Goal: Information Seeking & Learning: Learn about a topic

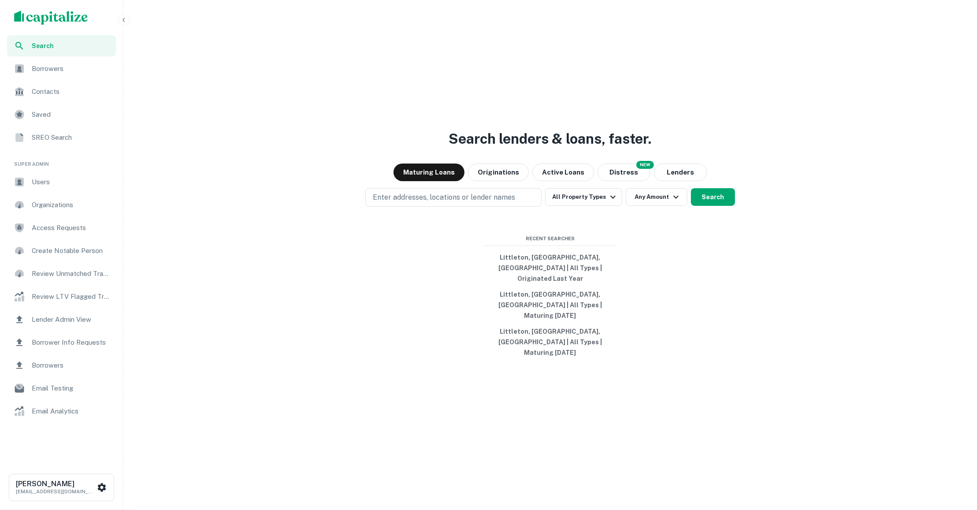
click at [33, 186] on span "Users" at bounding box center [71, 182] width 79 height 11
click at [534, 284] on button "Littleton, CO, USA | All Types | Originated Last Year" at bounding box center [550, 267] width 132 height 37
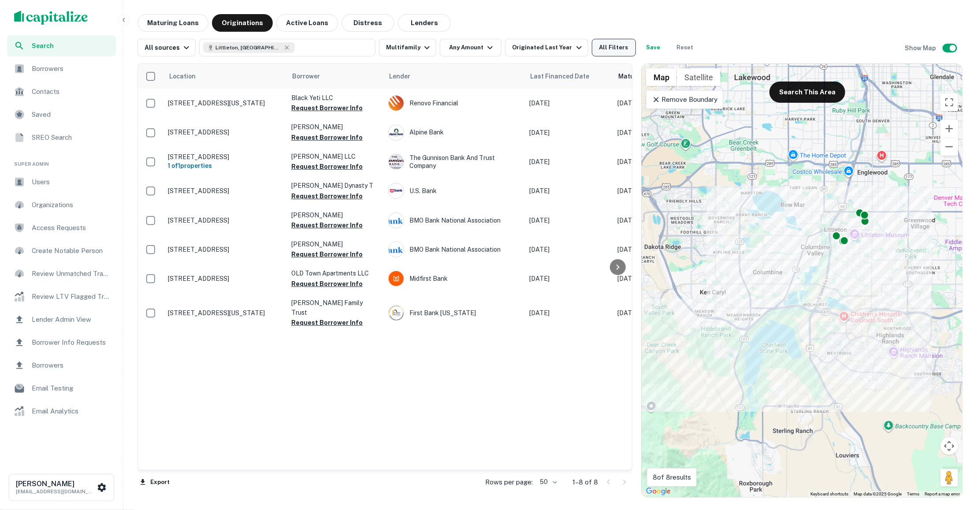
click at [612, 47] on button "All Filters" at bounding box center [614, 48] width 44 height 18
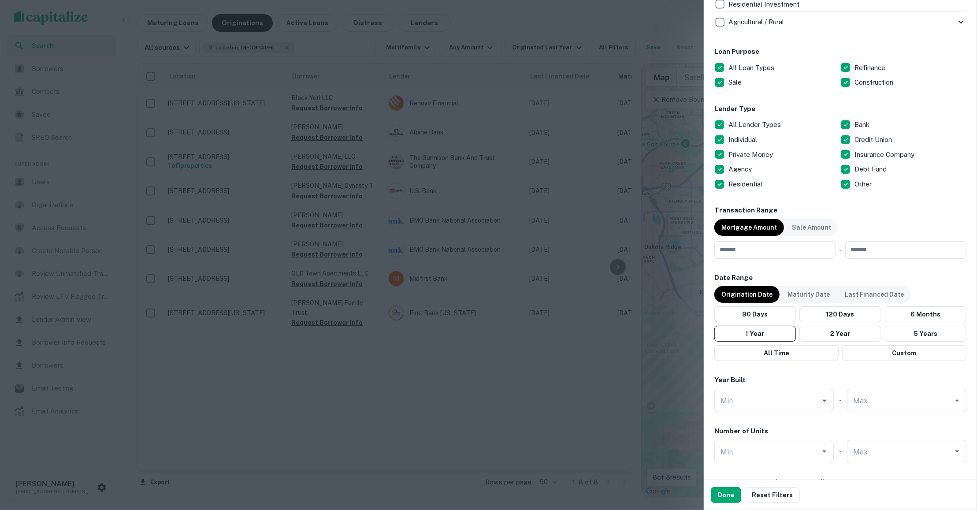
scroll to position [728, 0]
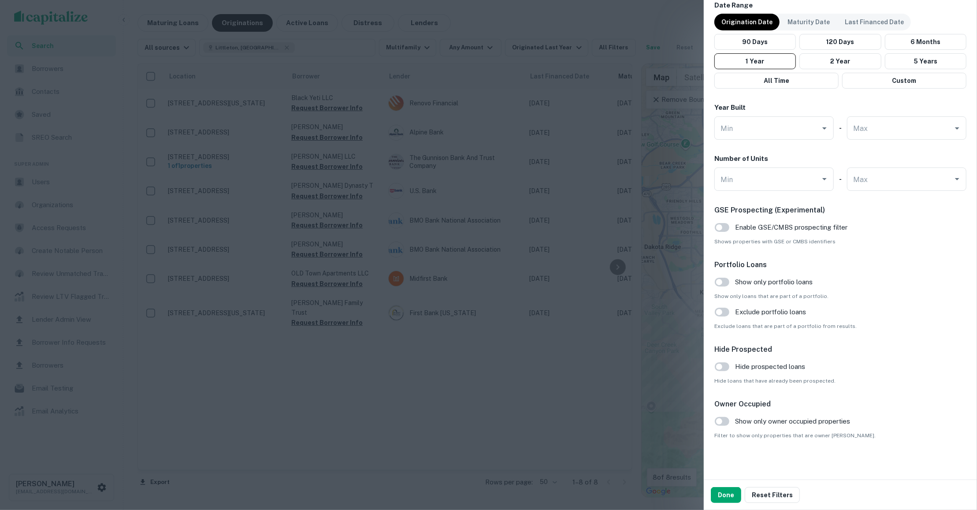
click at [134, 147] on div at bounding box center [488, 255] width 977 height 510
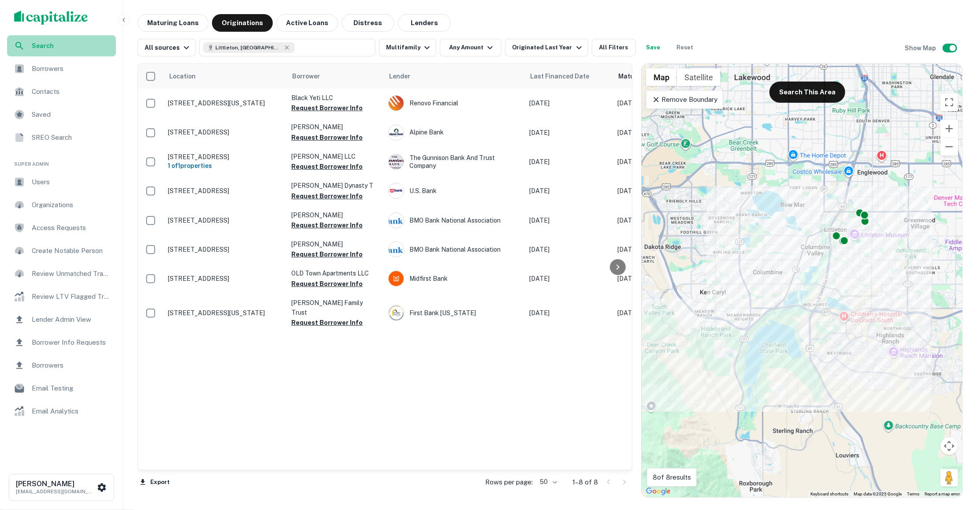
click at [85, 44] on span "Search" at bounding box center [71, 46] width 79 height 10
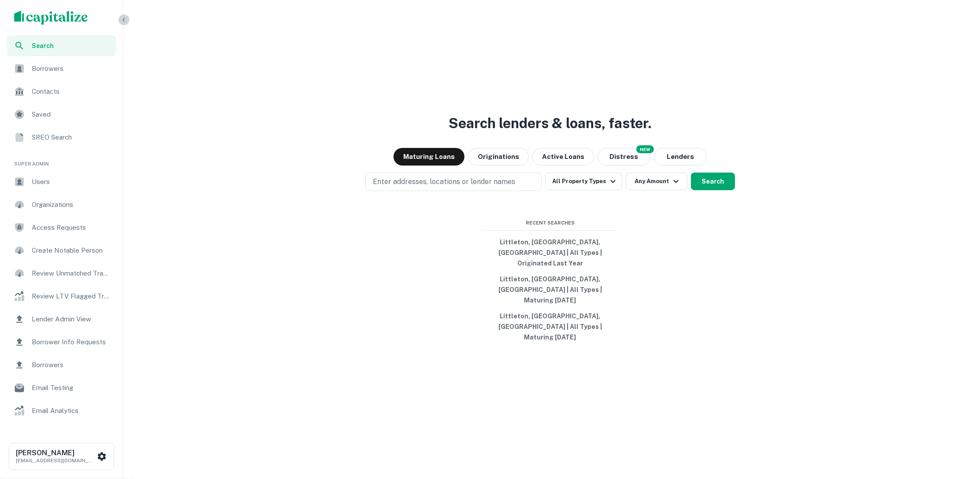
click at [128, 19] on button "button" at bounding box center [123, 19] width 11 height 11
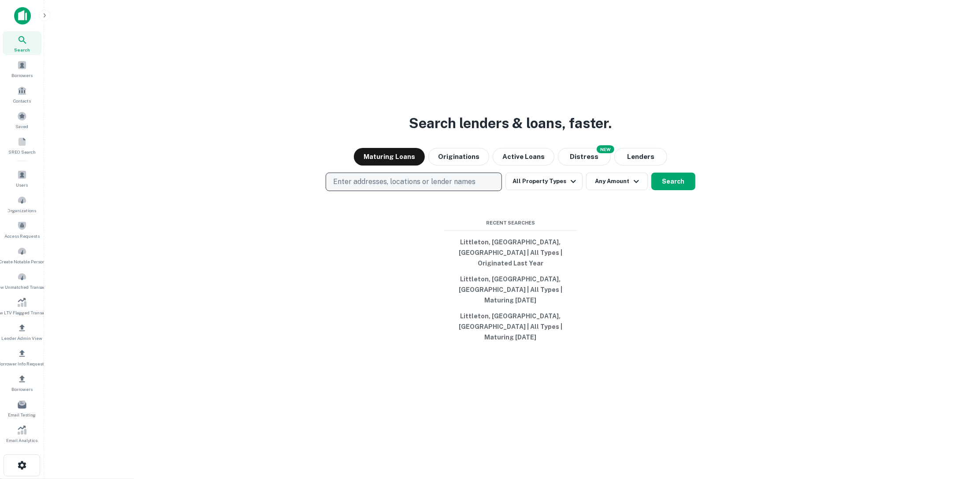
click at [379, 187] on p "Enter addresses, locations or lender names" at bounding box center [404, 182] width 142 height 11
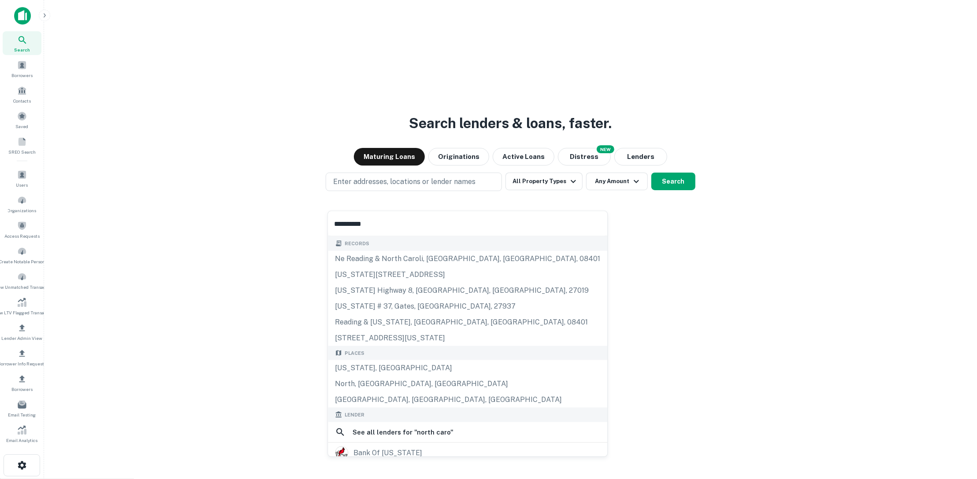
type input "**********"
click at [418, 363] on div "North Carolina, USA" at bounding box center [467, 368] width 279 height 16
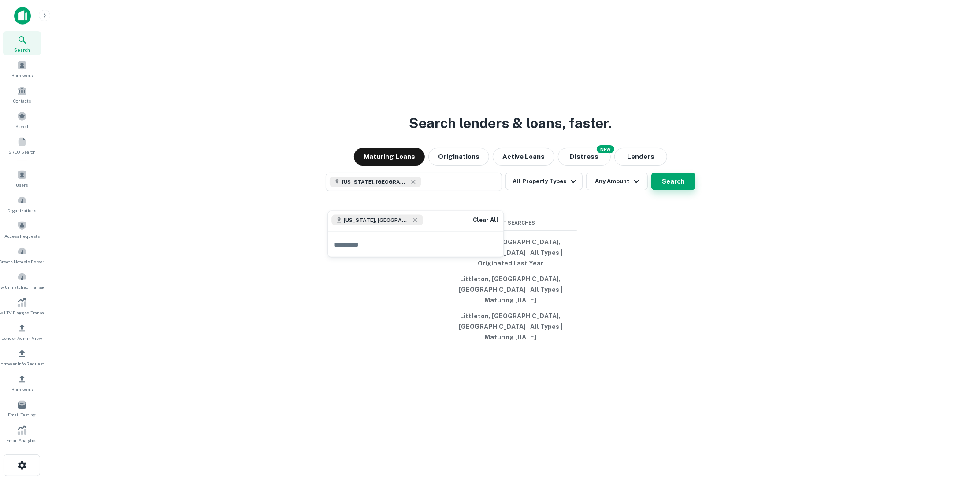
click at [675, 190] on button "Search" at bounding box center [673, 182] width 44 height 18
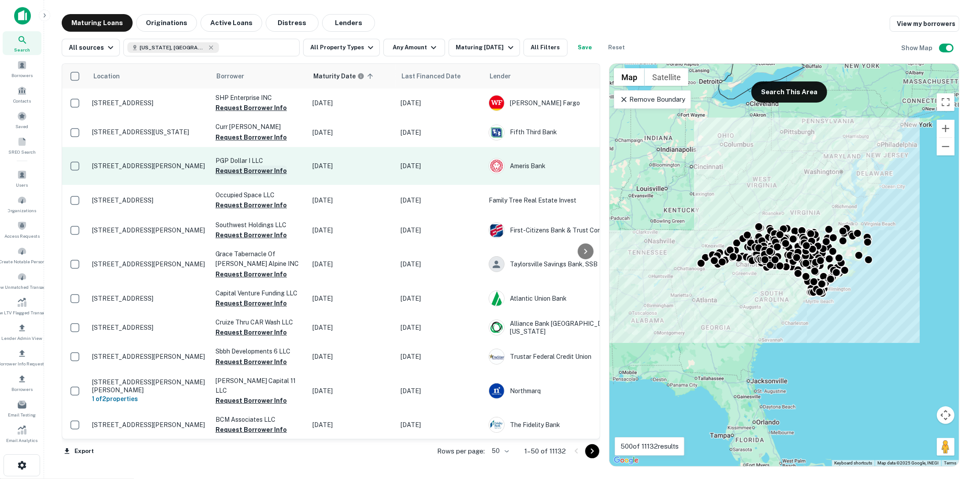
click at [261, 176] on button "Request Borrower Info" at bounding box center [250, 171] width 71 height 11
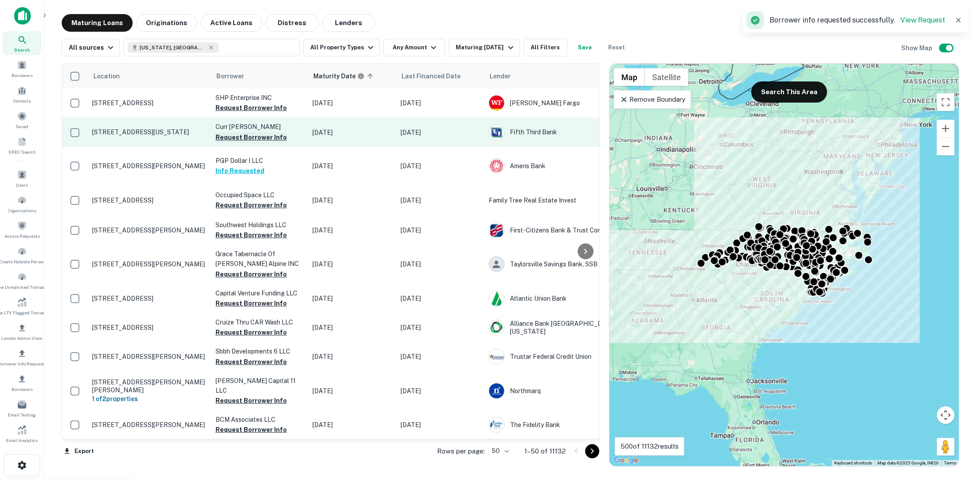
click at [271, 137] on button "Request Borrower Info" at bounding box center [250, 137] width 71 height 11
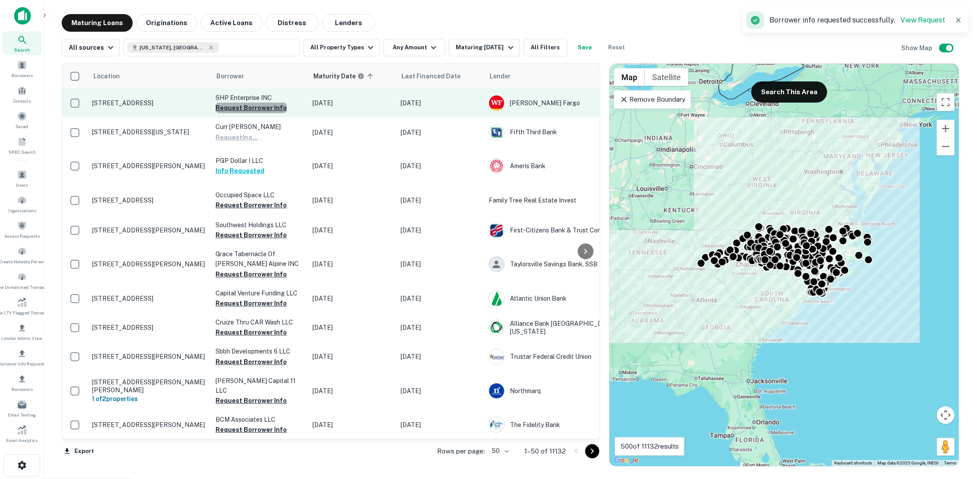
click at [269, 108] on button "Request Borrower Info" at bounding box center [250, 108] width 71 height 11
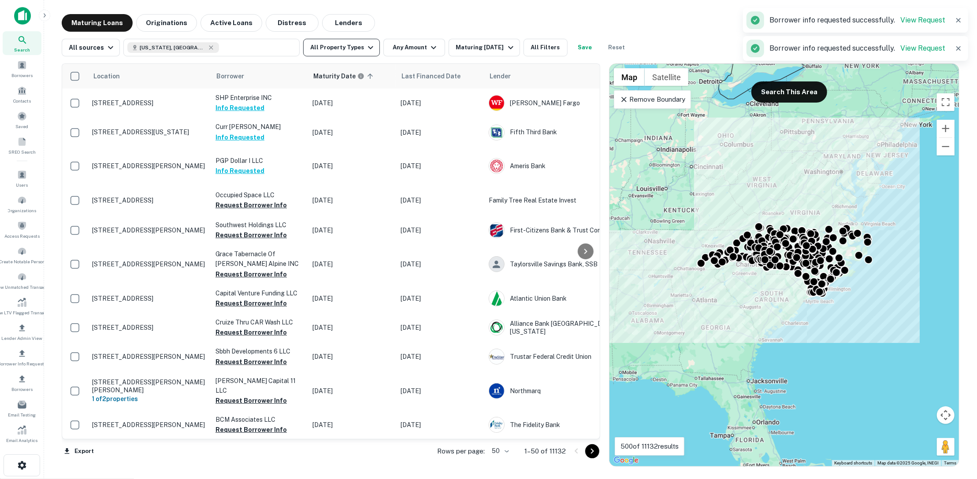
click at [371, 48] on button "All Property Types" at bounding box center [341, 48] width 77 height 18
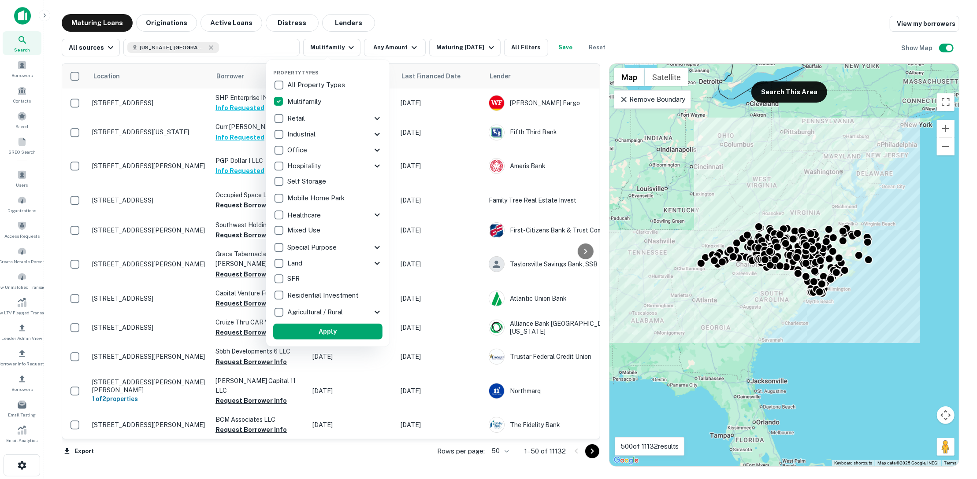
click at [419, 50] on div at bounding box center [488, 239] width 977 height 479
click at [410, 48] on div at bounding box center [488, 239] width 977 height 479
click at [408, 46] on div at bounding box center [488, 239] width 977 height 479
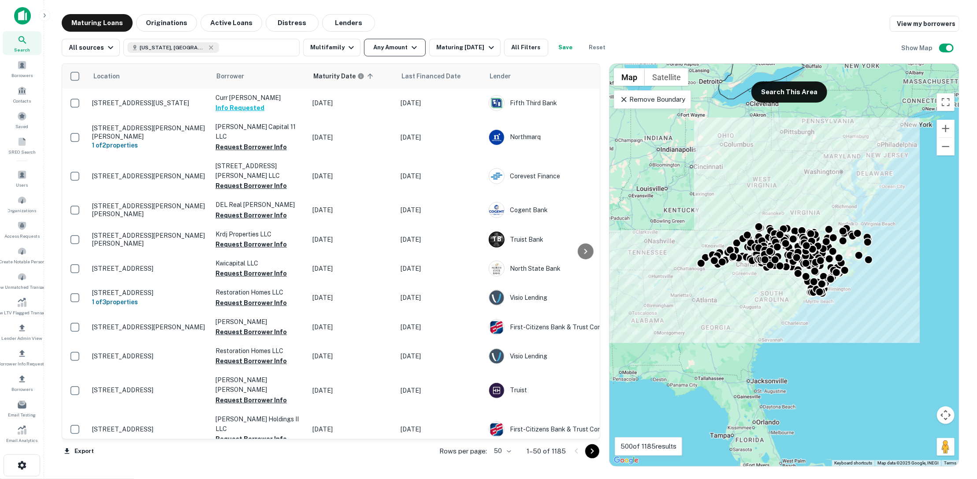
click at [409, 49] on icon "button" at bounding box center [414, 47] width 11 height 11
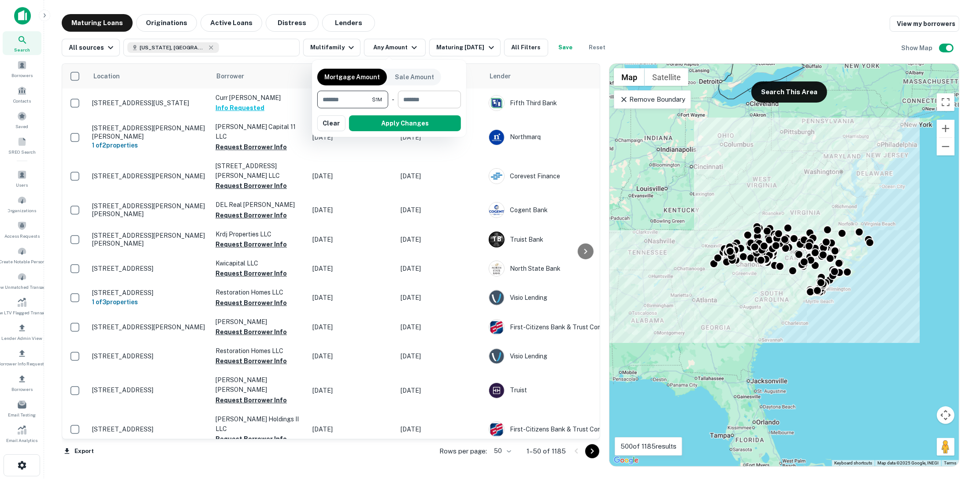
type input "*******"
click at [427, 96] on input "number" at bounding box center [426, 100] width 57 height 18
type input "********"
click at [426, 128] on button "Apply Changes" at bounding box center [405, 123] width 112 height 16
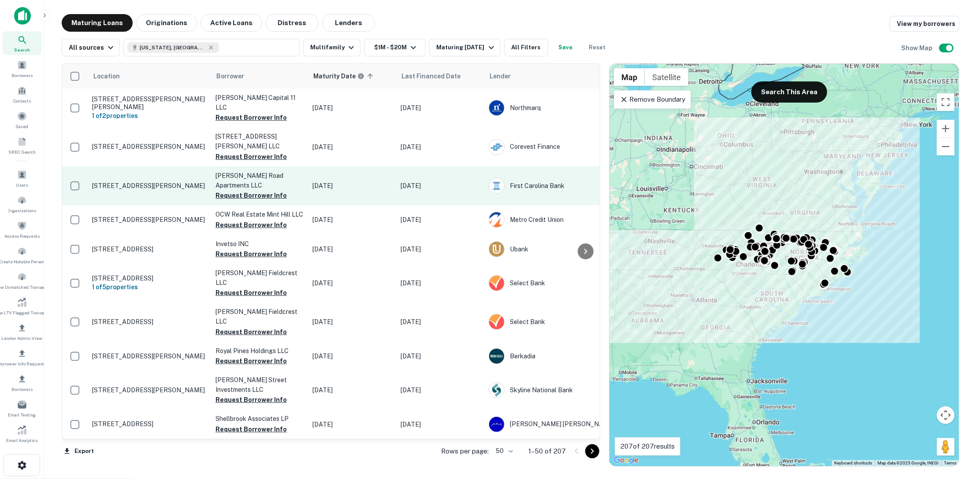
click at [140, 182] on p "[STREET_ADDRESS][PERSON_NAME]" at bounding box center [149, 186] width 115 height 8
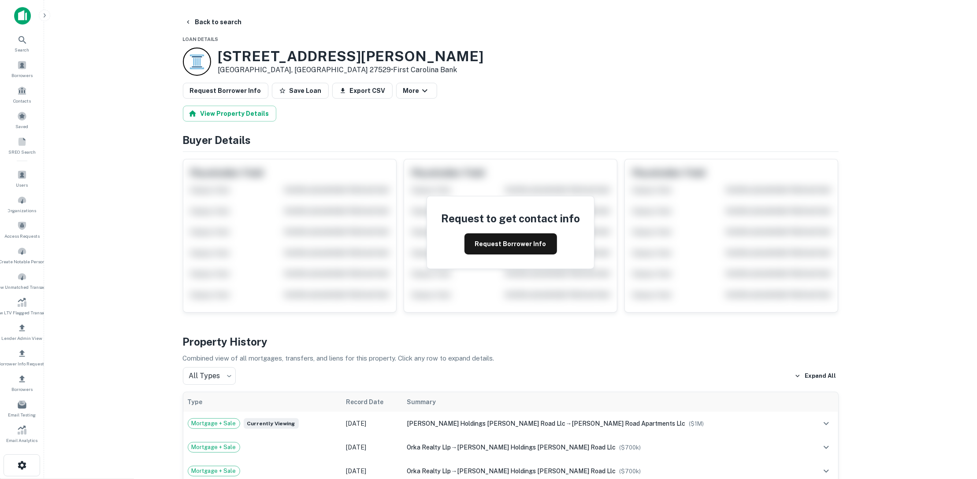
click at [485, 254] on div "Request to get contact info Request Borrower Info" at bounding box center [510, 232] width 167 height 72
click at [486, 251] on button "Request Borrower Info" at bounding box center [510, 244] width 93 height 21
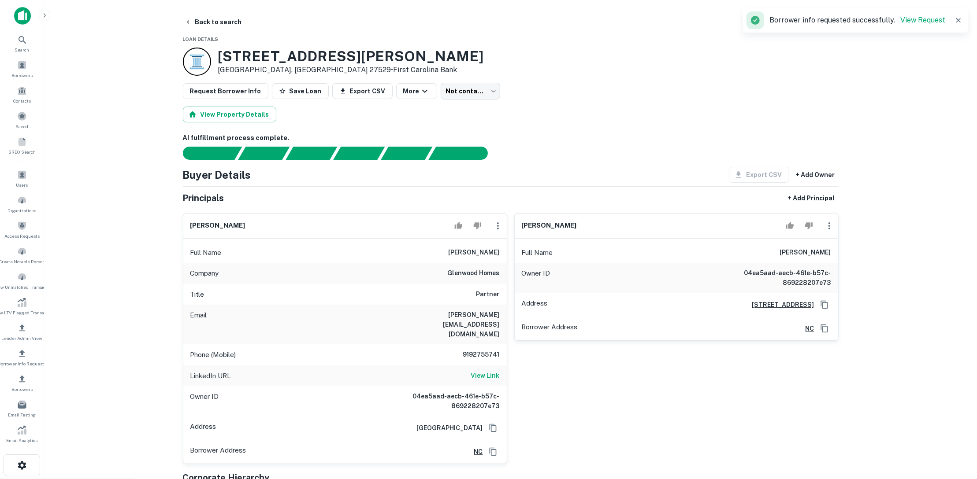
scroll to position [50, 0]
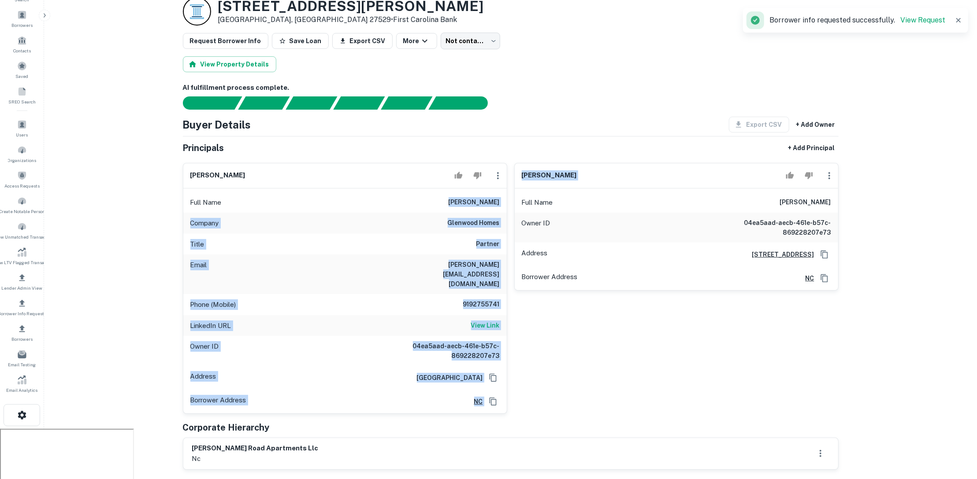
drag, startPoint x: 461, startPoint y: 201, endPoint x: 508, endPoint y: 199, distance: 47.2
click at [508, 199] on div "carla sevilla Full Name carla sevilla Company glenwood homes Title Partner Emai…" at bounding box center [507, 285] width 663 height 259
click at [495, 201] on h6 "carla sevilla" at bounding box center [474, 202] width 51 height 11
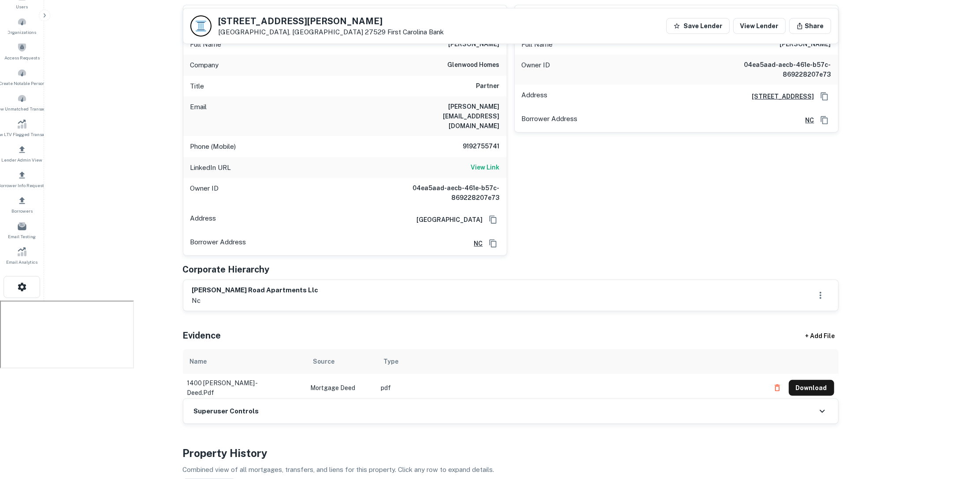
scroll to position [178, 0]
drag, startPoint x: 394, startPoint y: 368, endPoint x: 288, endPoint y: 363, distance: 106.8
click at [288, 374] on tr "1400 creech - deed.pdf Mortgage Deed pdf Download" at bounding box center [511, 388] width 656 height 28
click at [536, 238] on div "Principals + Add Principal carla sevilla Full Name carla sevilla Company glenwo…" at bounding box center [511, 147] width 656 height 330
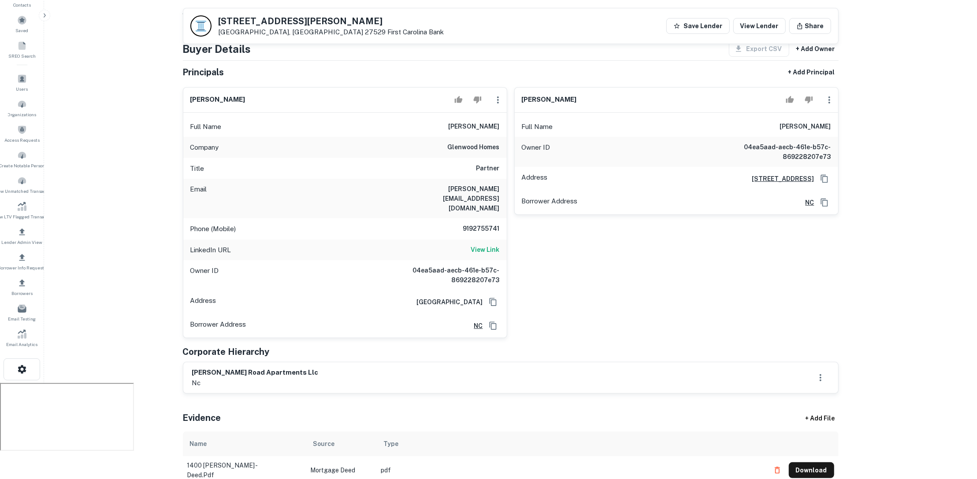
scroll to position [94, 0]
drag, startPoint x: 462, startPoint y: 210, endPoint x: 497, endPoint y: 211, distance: 34.8
click at [497, 226] on h6 "9192755741" at bounding box center [473, 231] width 53 height 11
click at [564, 273] on div "garrick sevilla Full Name garrick sevilla Owner ID 04ea5aad-aecb-461e-b57c-8692…" at bounding box center [672, 211] width 331 height 259
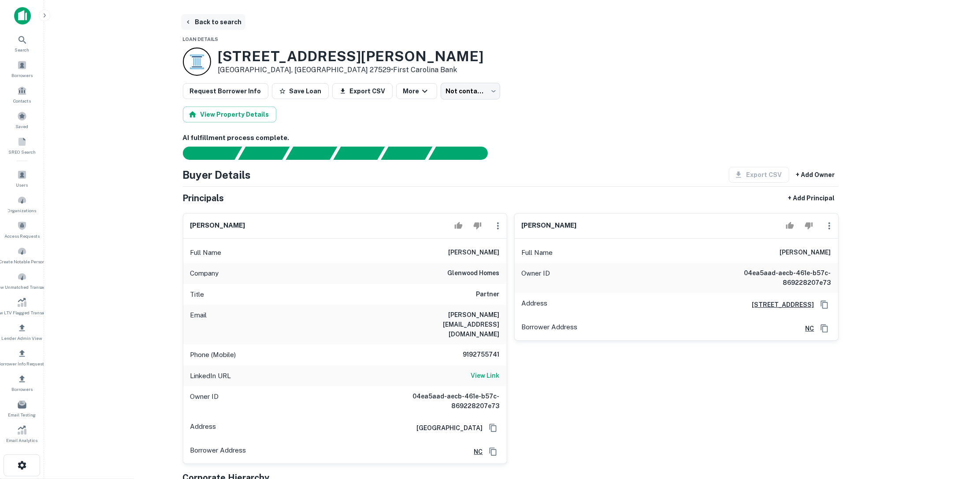
click at [234, 20] on button "Back to search" at bounding box center [213, 22] width 64 height 16
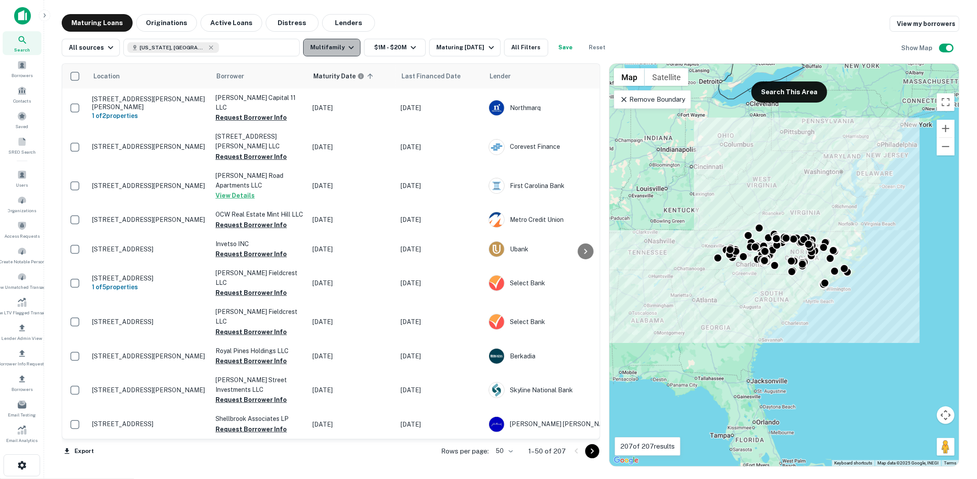
click at [346, 49] on icon "button" at bounding box center [351, 47] width 11 height 11
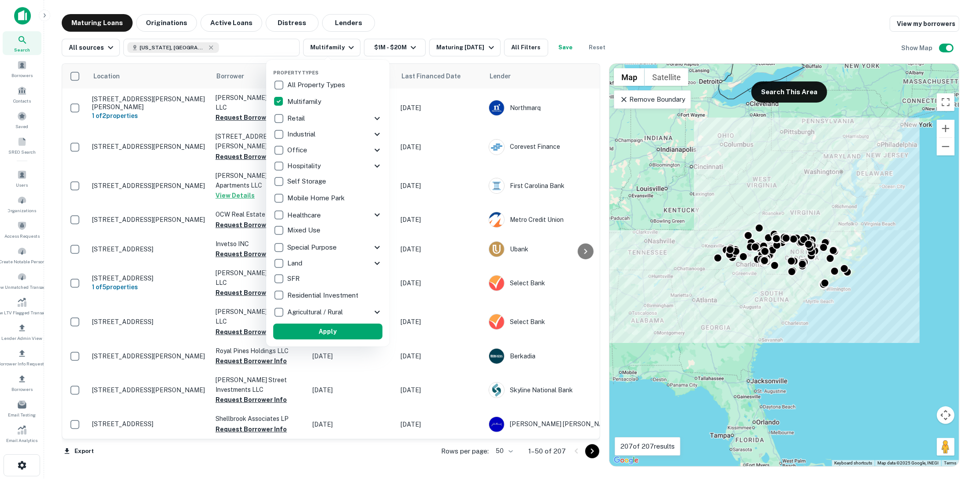
click at [551, 26] on div at bounding box center [488, 239] width 977 height 479
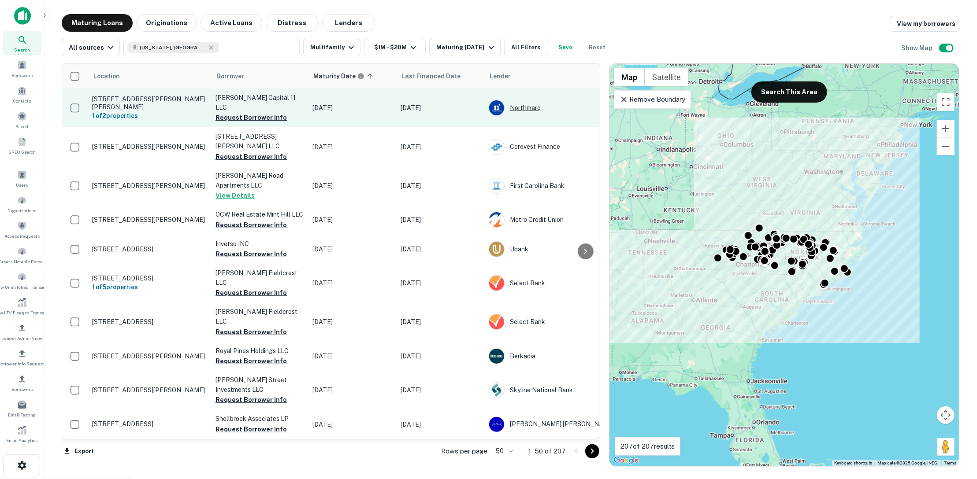
click at [534, 106] on div "Northmarq" at bounding box center [555, 108] width 132 height 16
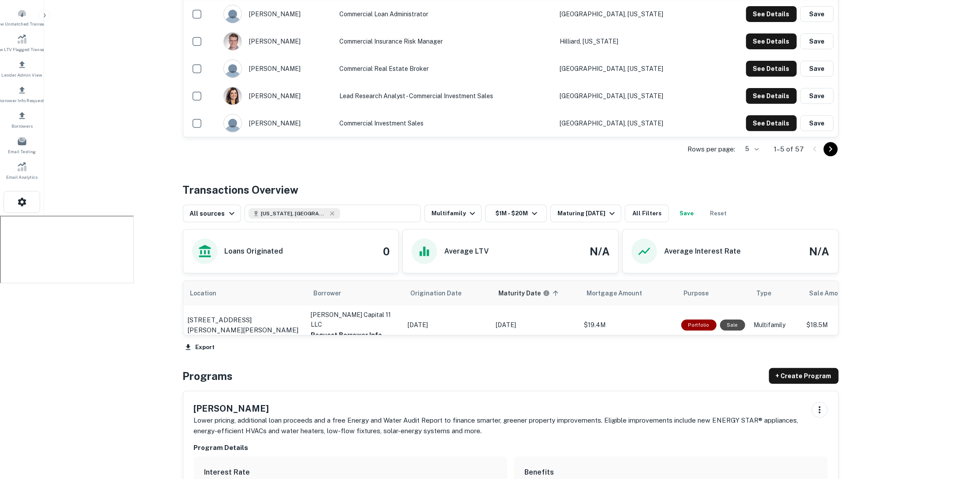
scroll to position [263, 0]
click at [607, 214] on icon "button" at bounding box center [612, 214] width 11 height 11
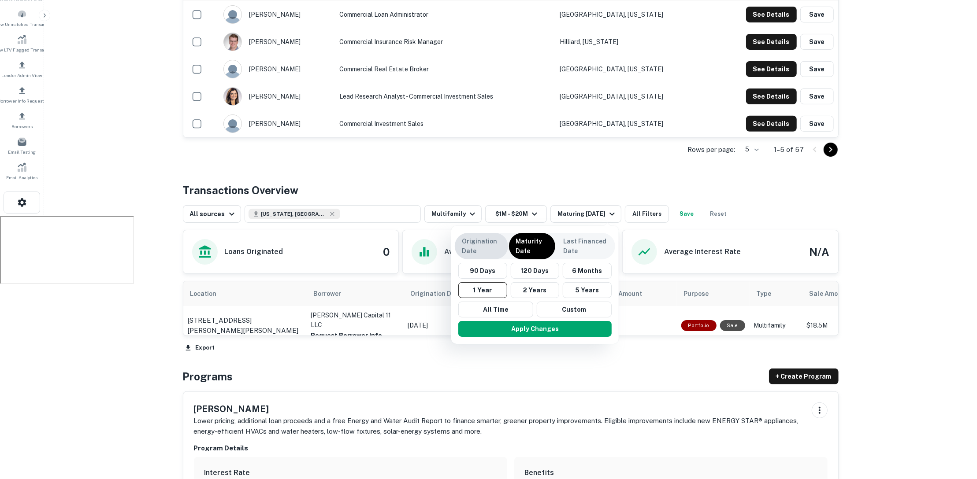
click at [470, 252] on p "Origination Date" at bounding box center [481, 246] width 39 height 19
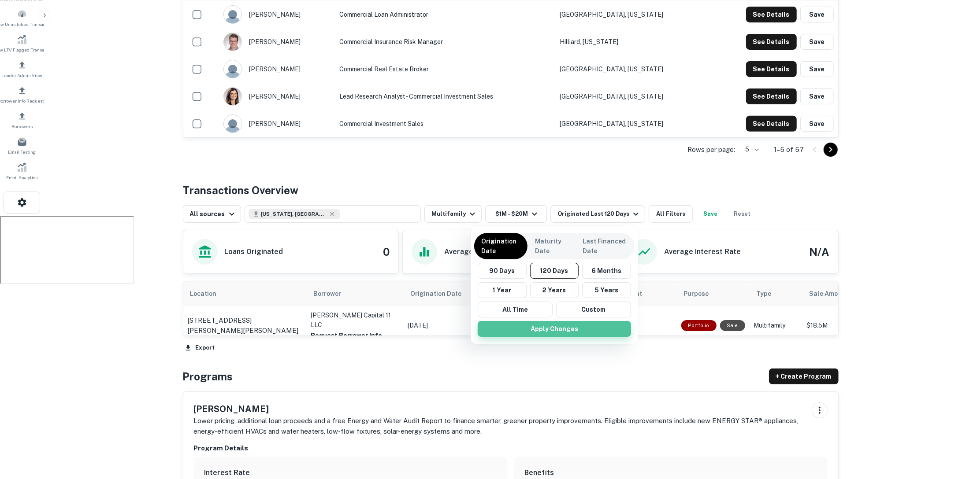
click at [544, 328] on button "Apply Changes" at bounding box center [554, 329] width 153 height 16
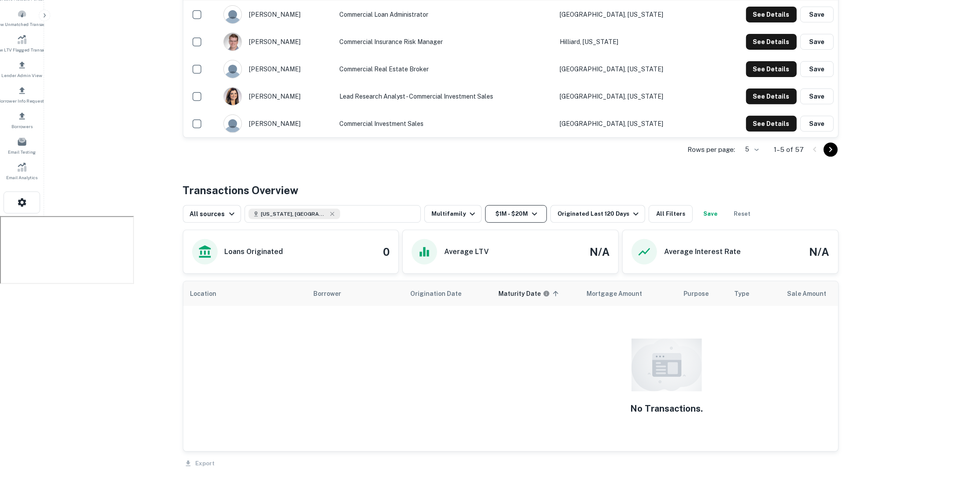
click at [532, 210] on icon "button" at bounding box center [534, 214] width 11 height 11
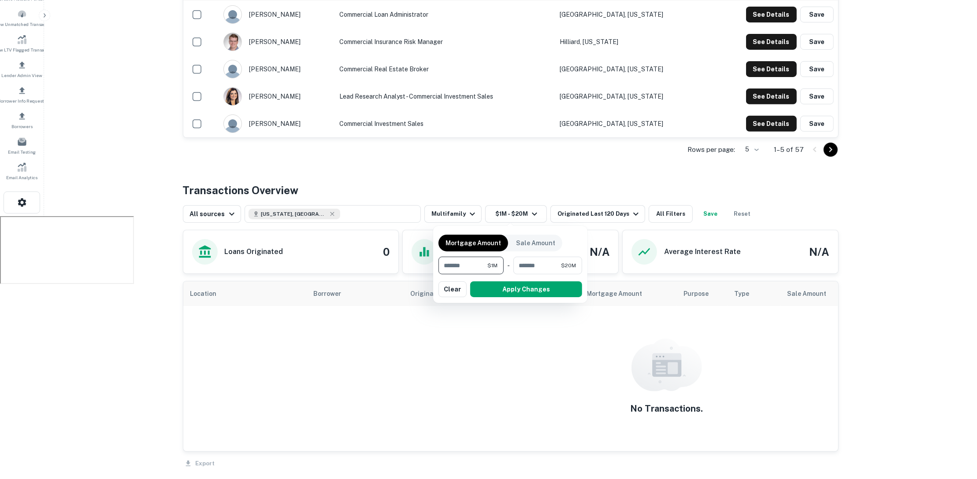
click at [646, 182] on div at bounding box center [488, 239] width 977 height 479
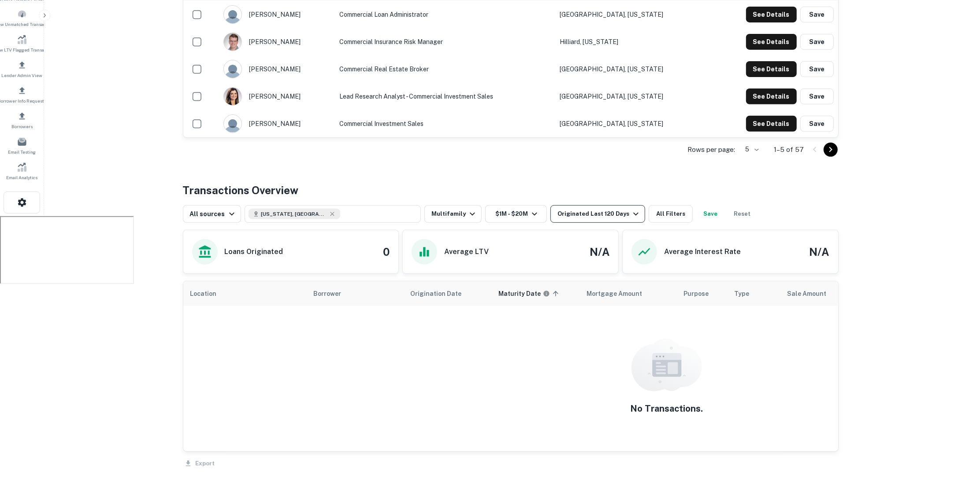
click at [630, 214] on icon "button" at bounding box center [635, 214] width 11 height 11
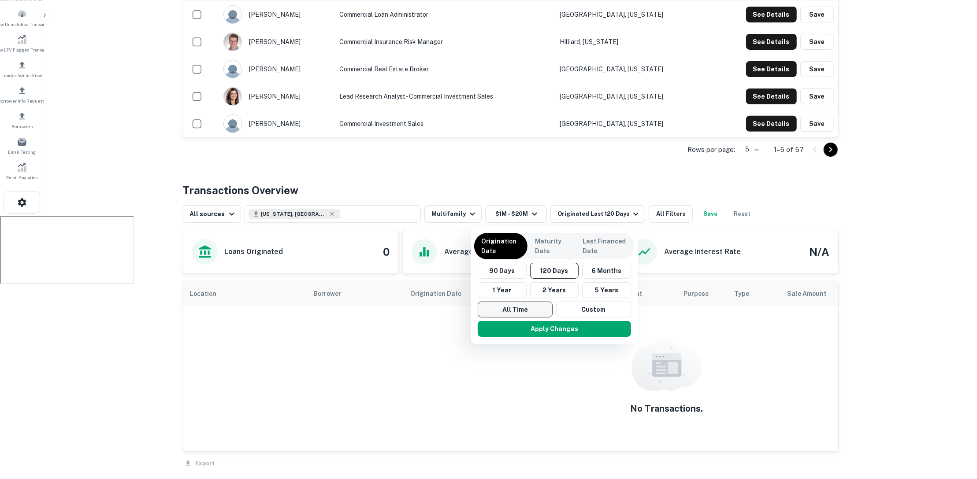
click at [512, 310] on button "All Time" at bounding box center [515, 310] width 75 height 16
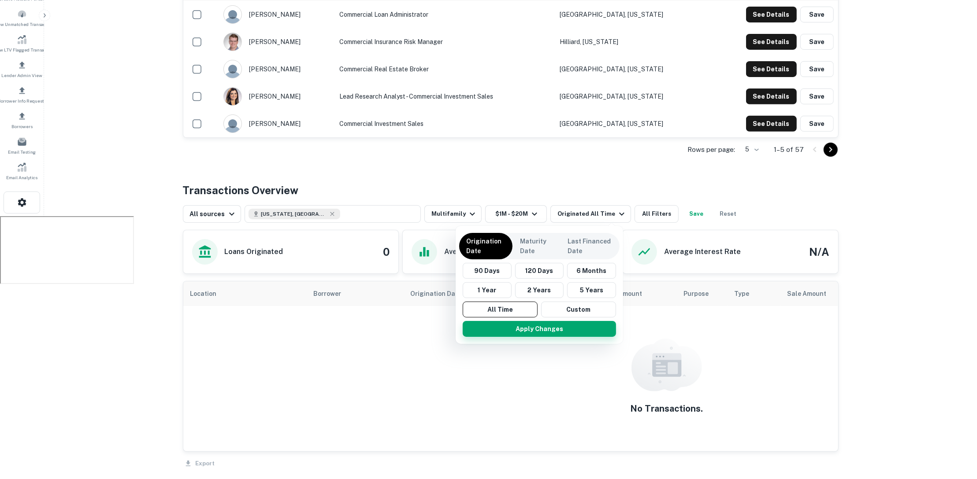
click at [523, 327] on button "Apply Changes" at bounding box center [539, 329] width 153 height 16
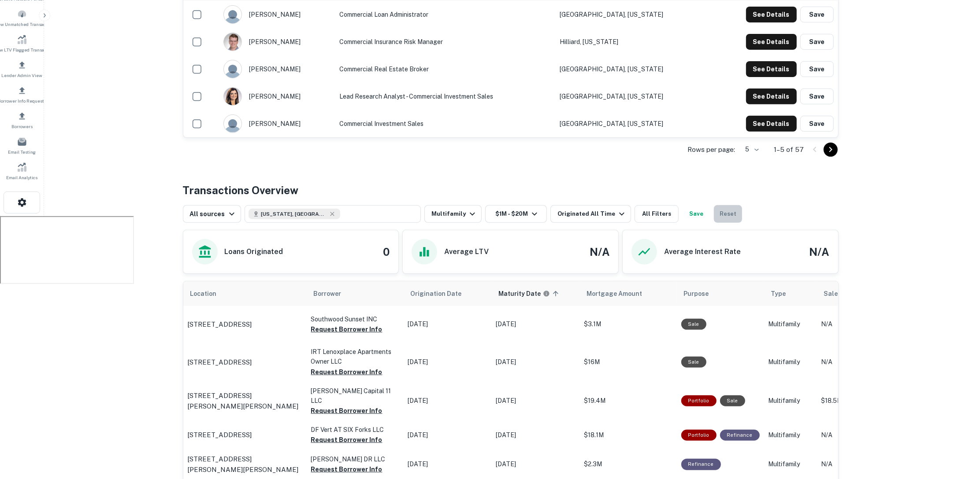
click at [714, 215] on button "Reset" at bounding box center [728, 214] width 28 height 18
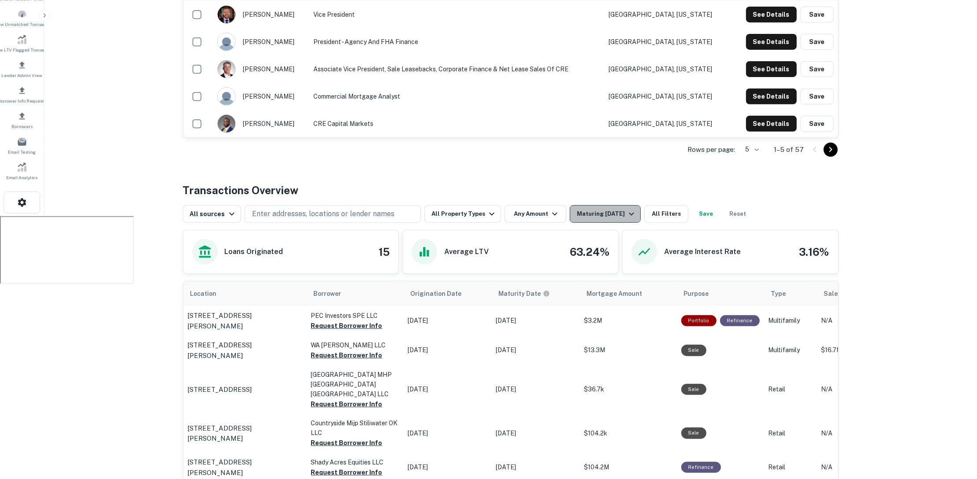
click at [620, 212] on div "Maturing In 1 Year" at bounding box center [607, 214] width 60 height 11
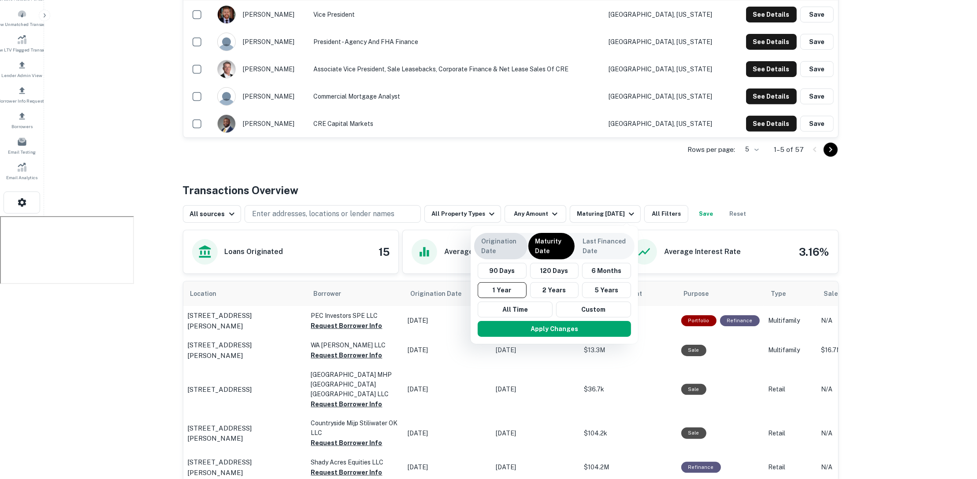
click at [518, 247] on p "Origination Date" at bounding box center [500, 246] width 39 height 19
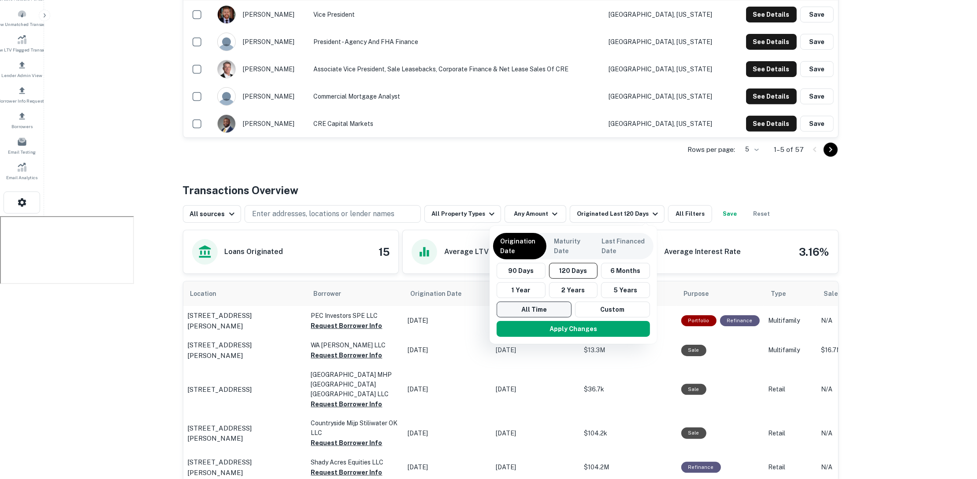
click at [526, 306] on button "All Time" at bounding box center [534, 310] width 75 height 16
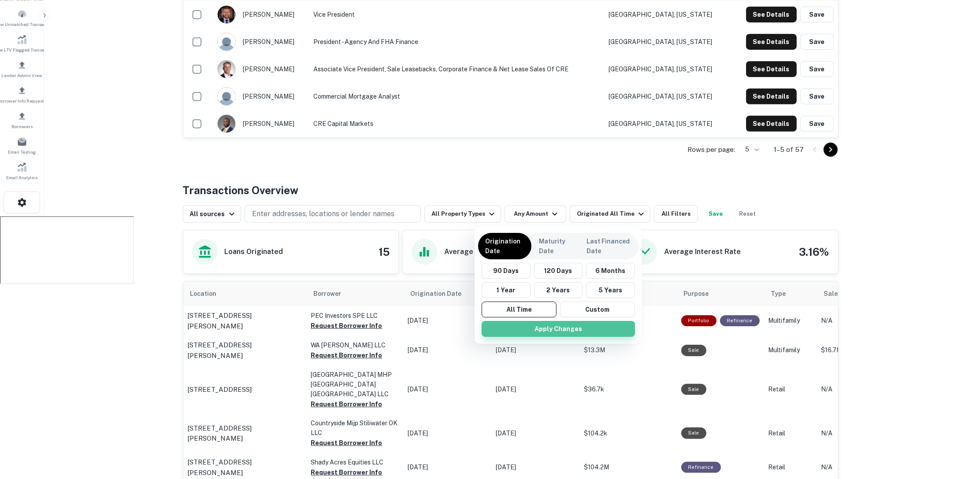
click at [534, 330] on button "Apply Changes" at bounding box center [558, 329] width 153 height 16
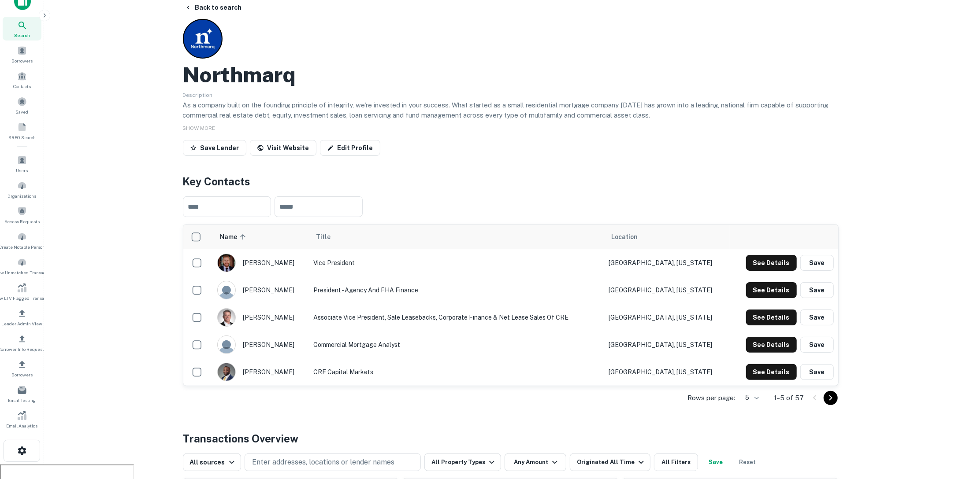
scroll to position [10, 0]
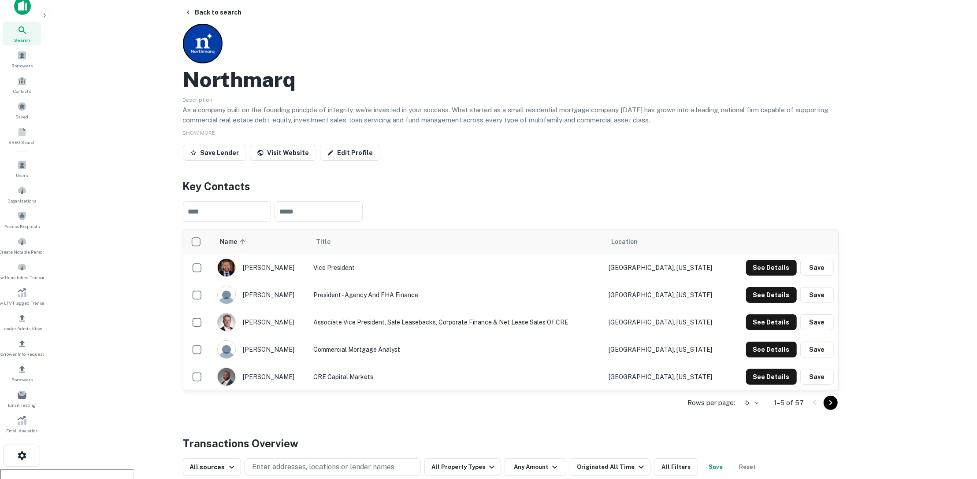
click at [285, 268] on div "conor freeman" at bounding box center [260, 268] width 87 height 19
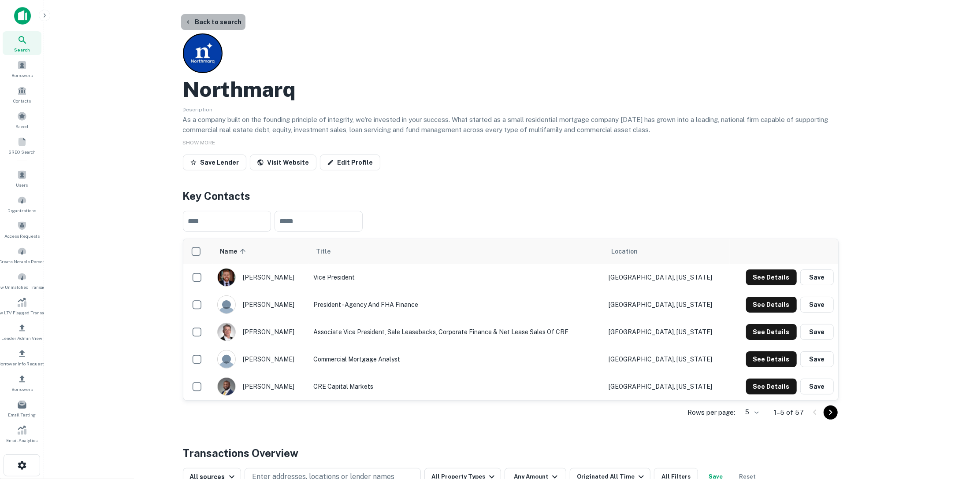
click at [225, 24] on button "Back to search" at bounding box center [213, 22] width 64 height 16
click at [30, 46] on div "Search" at bounding box center [22, 43] width 39 height 24
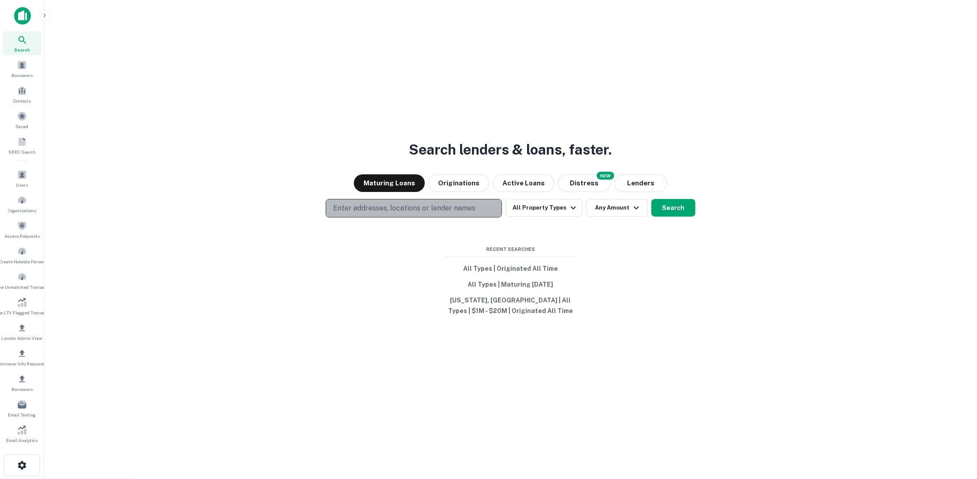
click at [427, 210] on p "Enter addresses, locations or lender names" at bounding box center [404, 208] width 142 height 11
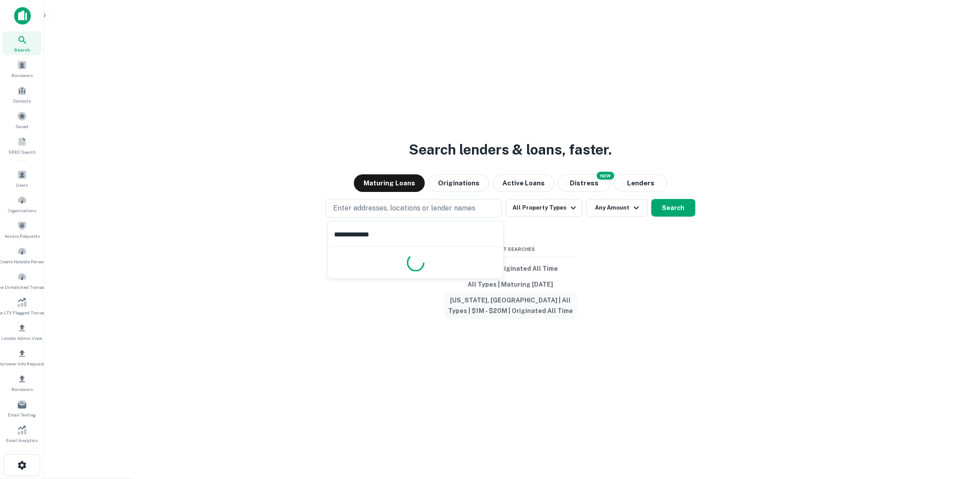
type input "**********"
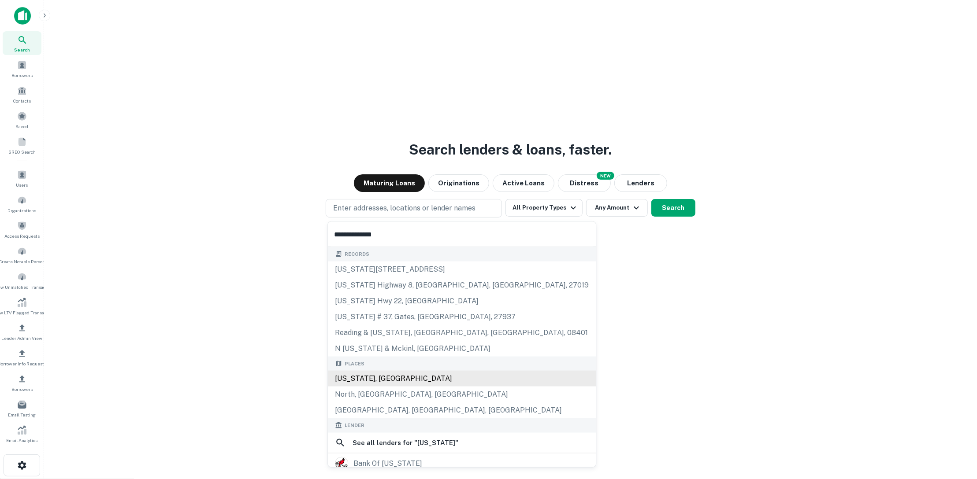
click at [441, 378] on div "North Carolina, USA" at bounding box center [462, 379] width 268 height 16
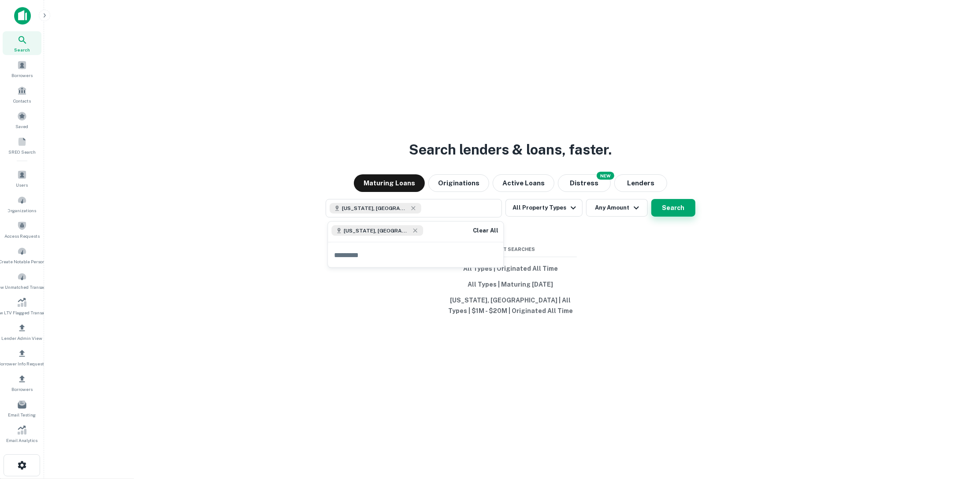
click at [658, 208] on button "Search" at bounding box center [673, 208] width 44 height 18
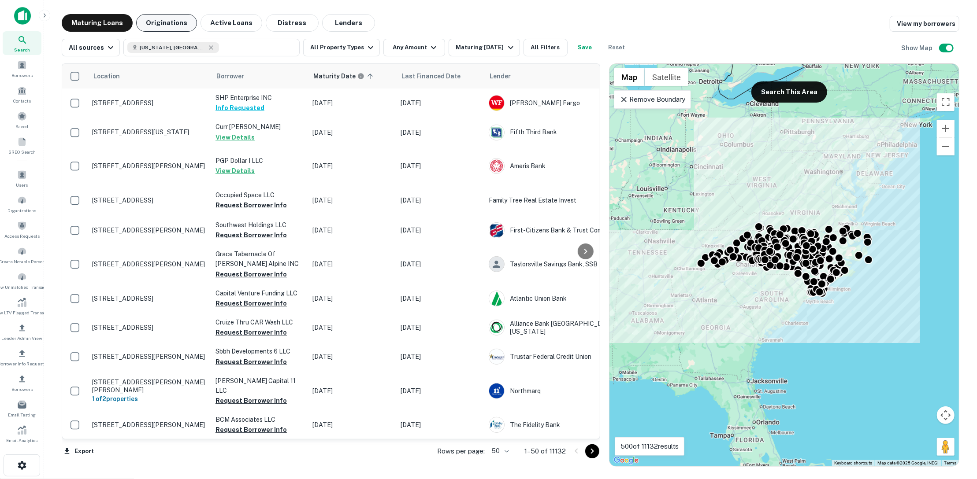
click at [162, 21] on button "Originations" at bounding box center [166, 23] width 61 height 18
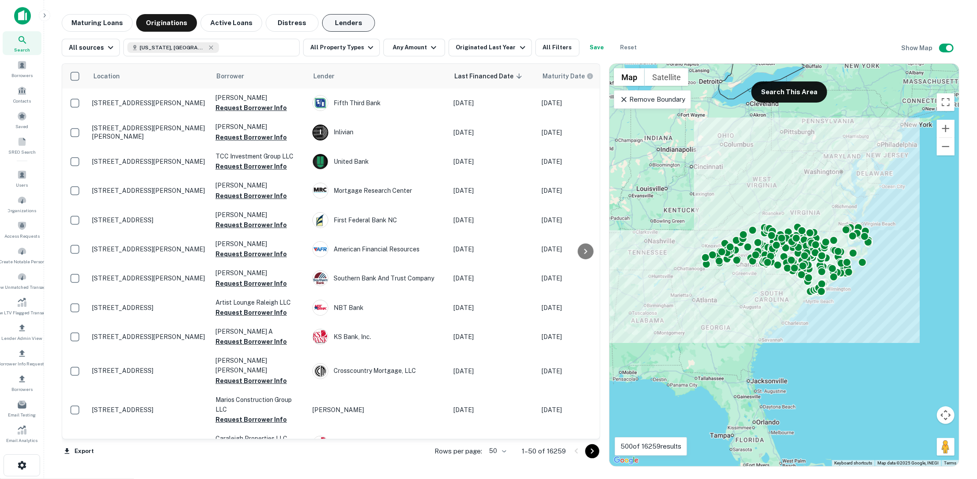
click at [348, 22] on button "Lenders" at bounding box center [348, 23] width 53 height 18
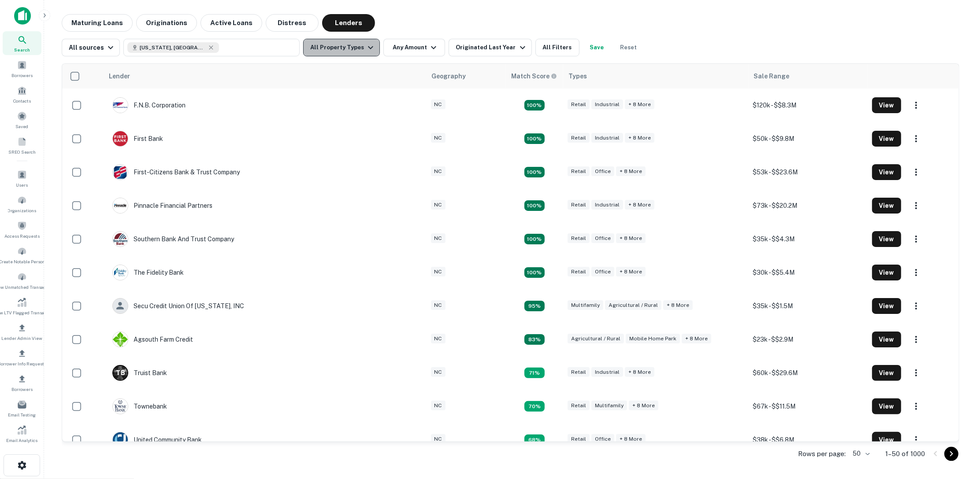
click at [350, 46] on button "All Property Types" at bounding box center [341, 48] width 77 height 18
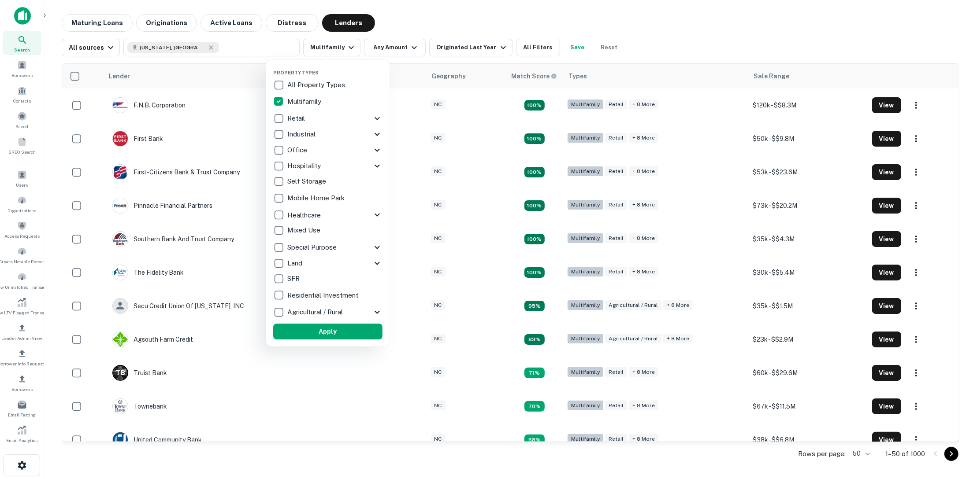
click at [337, 333] on button "Apply" at bounding box center [327, 332] width 109 height 16
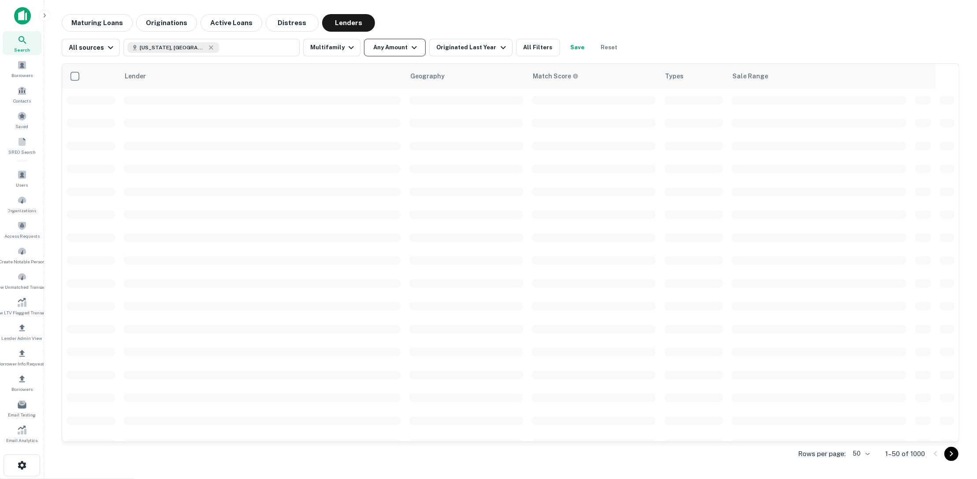
click at [173, 17] on button "Originations" at bounding box center [166, 23] width 61 height 18
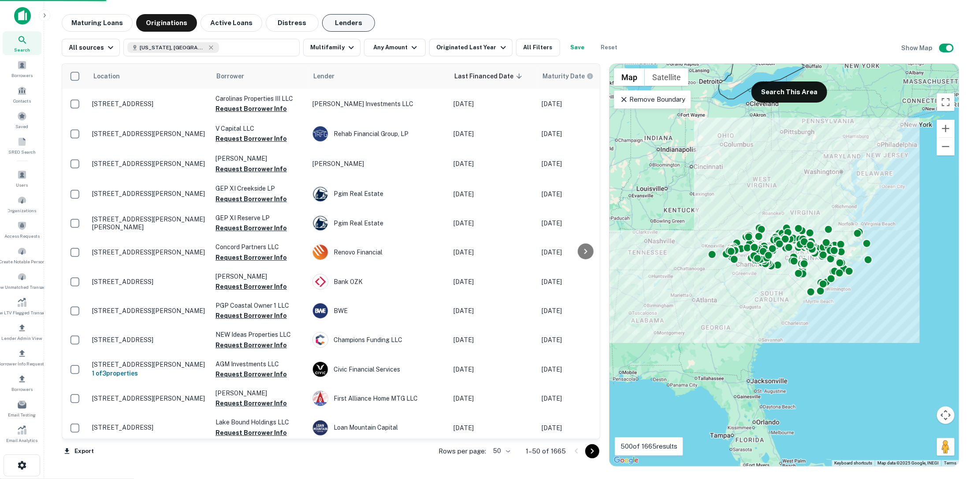
click at [348, 21] on button "Lenders" at bounding box center [348, 23] width 53 height 18
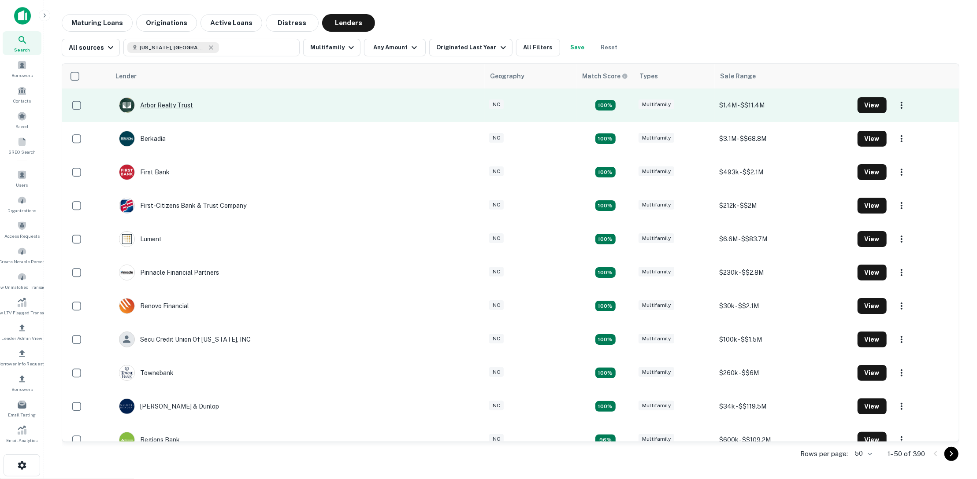
click at [189, 106] on div "Arbor Realty Trust" at bounding box center [156, 105] width 74 height 16
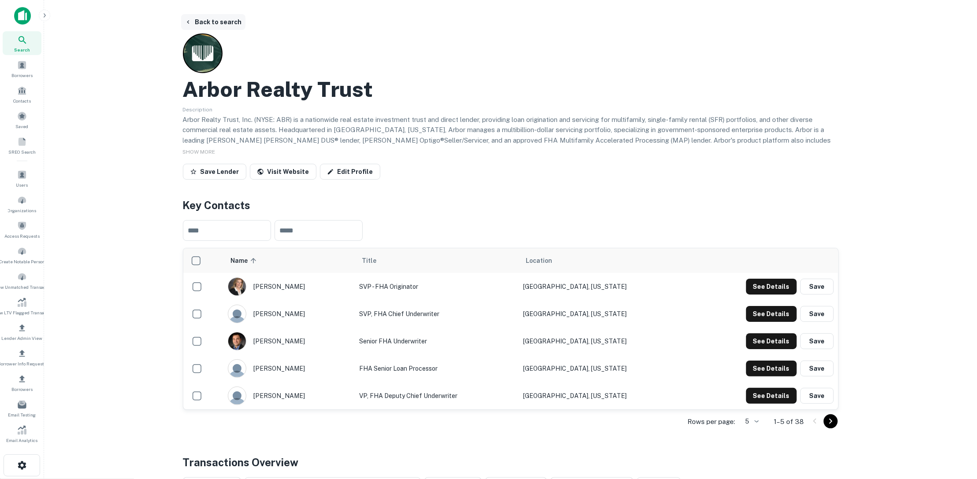
click at [233, 24] on button "Back to search" at bounding box center [213, 22] width 64 height 16
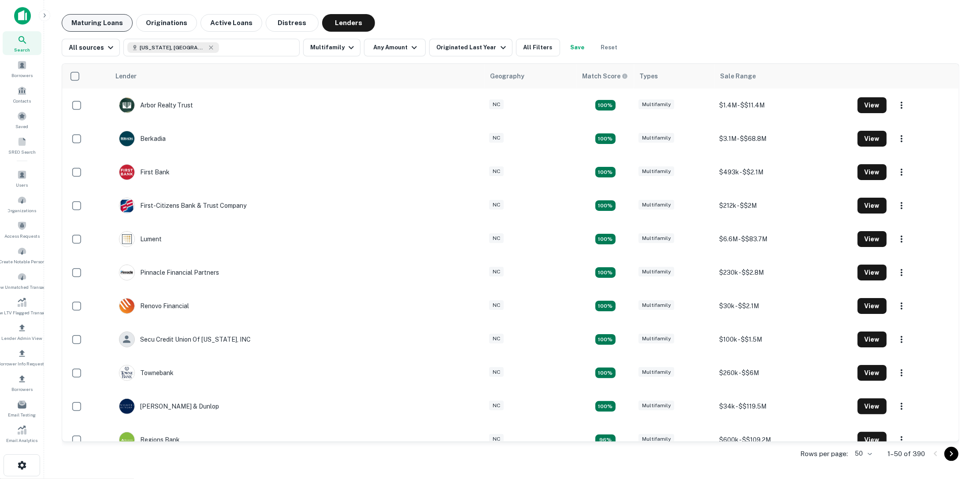
click at [102, 22] on button "Maturing Loans" at bounding box center [97, 23] width 71 height 18
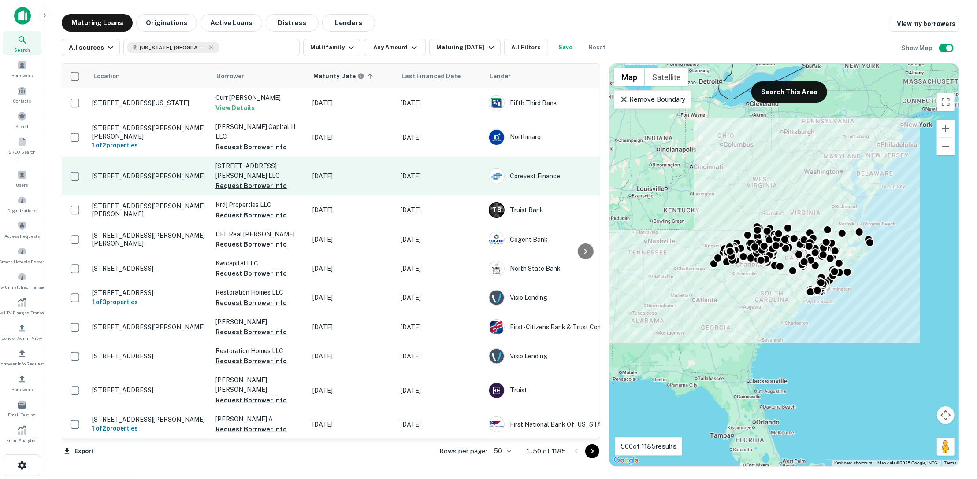
click at [168, 172] on p "[STREET_ADDRESS][PERSON_NAME]" at bounding box center [149, 176] width 115 height 8
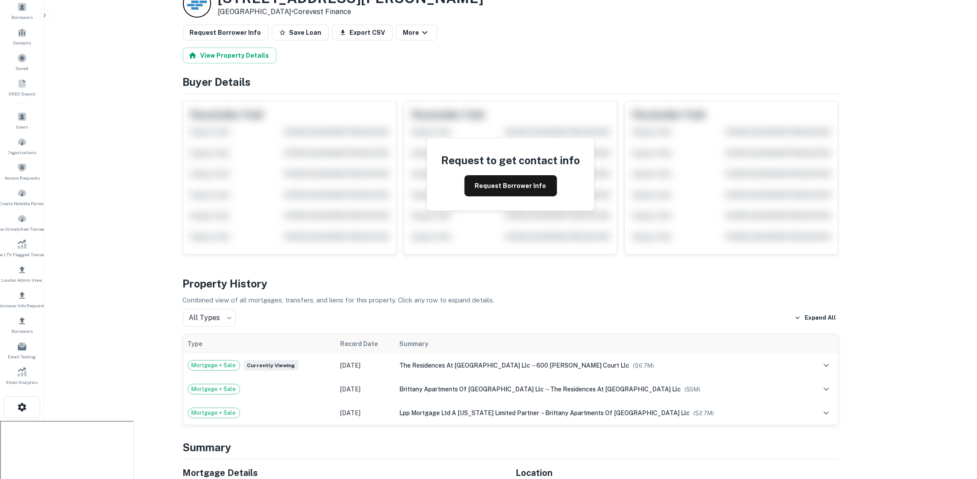
scroll to position [66, 0]
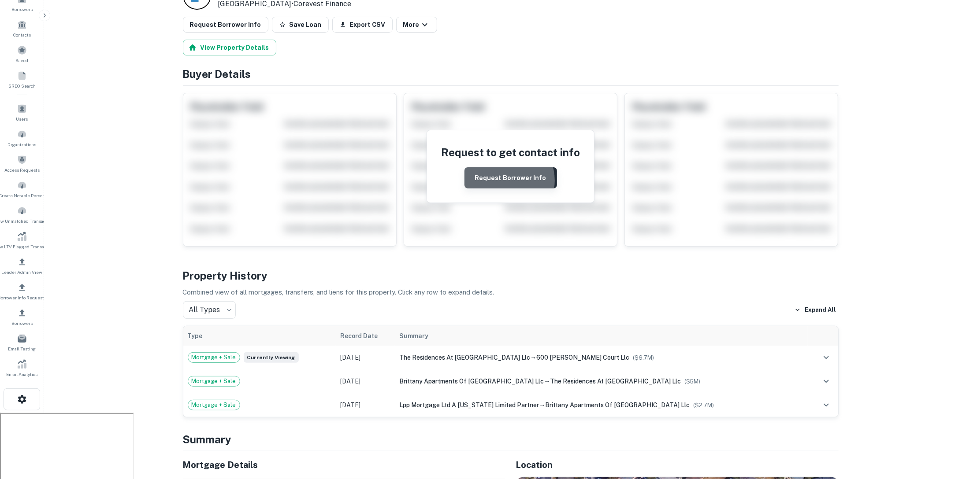
click at [505, 179] on button "Request Borrower Info" at bounding box center [510, 177] width 93 height 21
click at [487, 179] on button "Request Borrower Info" at bounding box center [510, 177] width 93 height 21
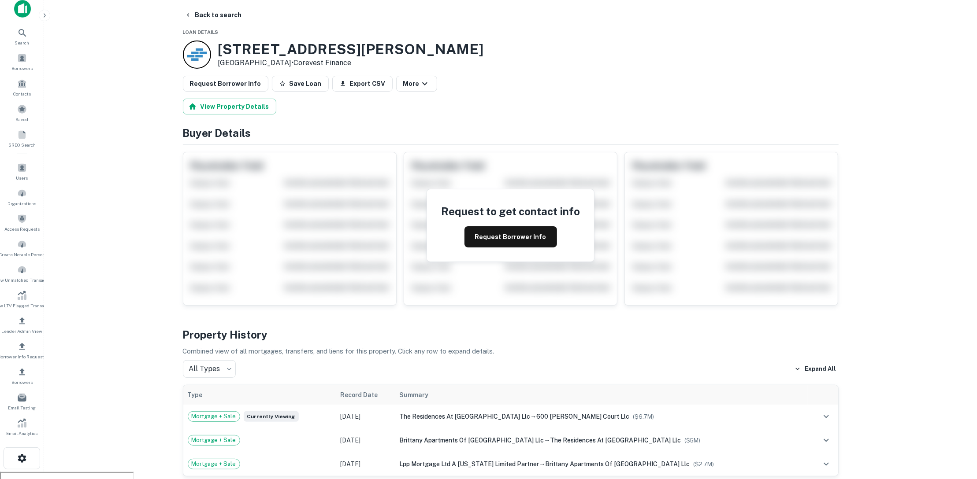
scroll to position [1, 0]
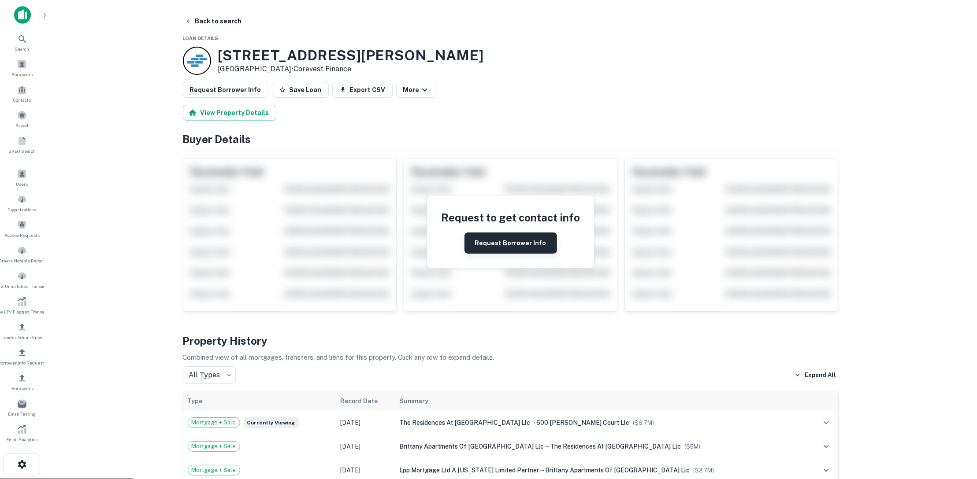
click at [508, 244] on button "Request Borrower Info" at bounding box center [510, 243] width 93 height 21
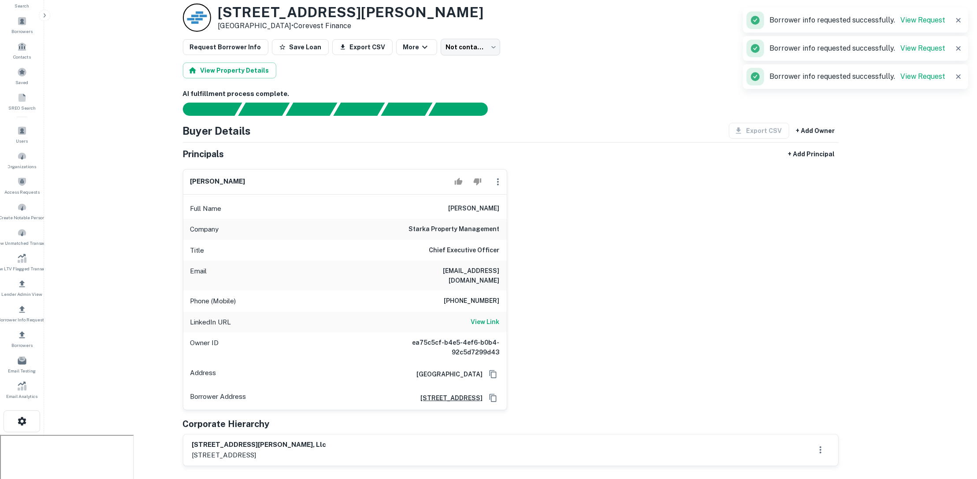
scroll to position [22, 0]
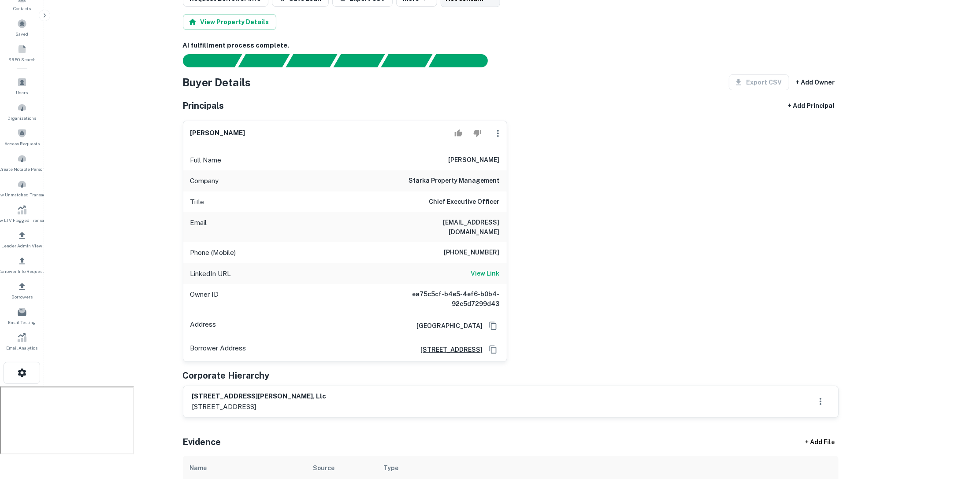
scroll to position [94, 0]
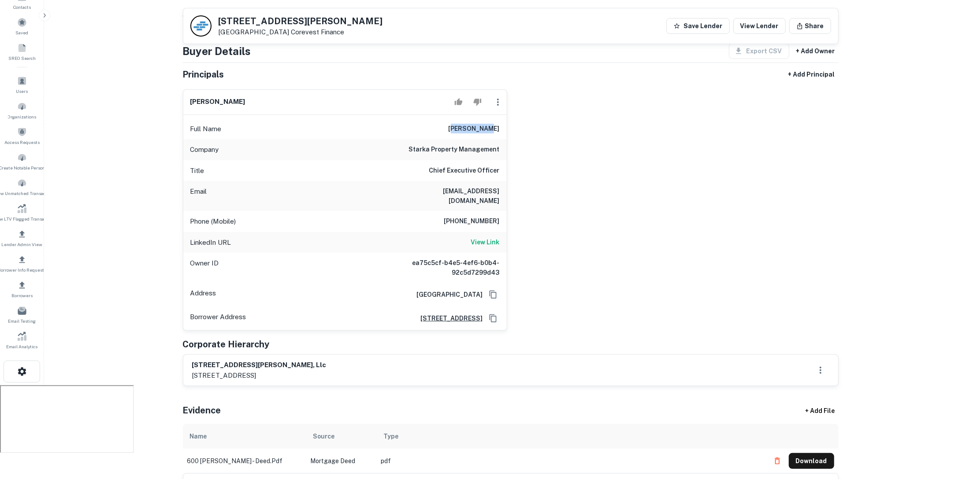
drag, startPoint x: 469, startPoint y: 126, endPoint x: 506, endPoint y: 126, distance: 36.6
click at [506, 126] on div "Full Name [PERSON_NAME]" at bounding box center [344, 129] width 323 height 21
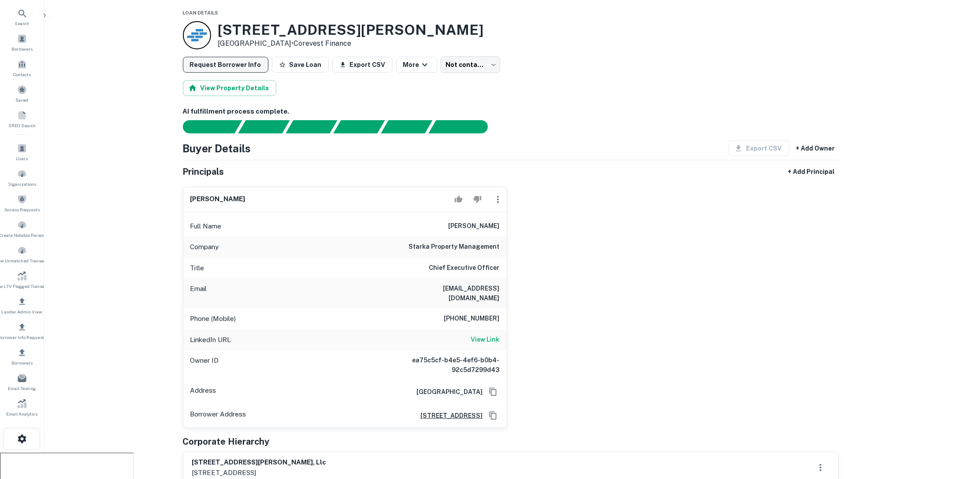
scroll to position [0, 0]
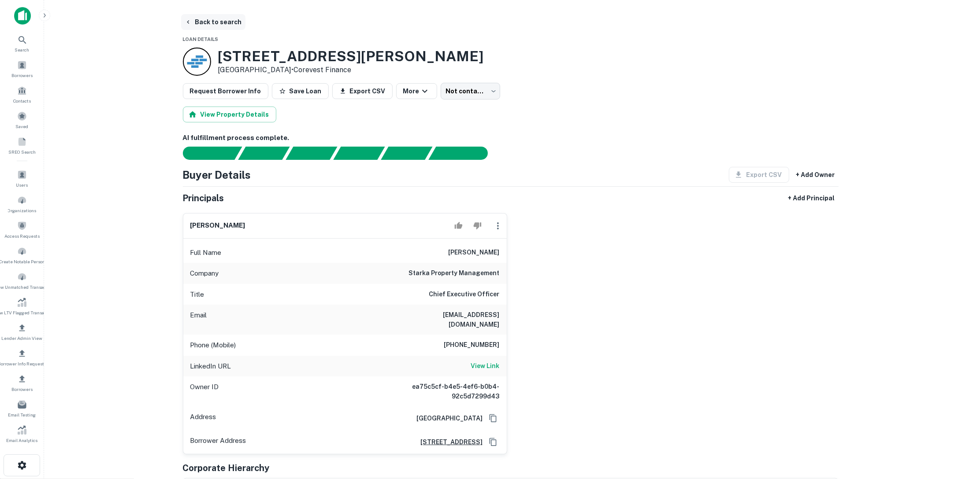
click at [212, 18] on button "Back to search" at bounding box center [213, 22] width 64 height 16
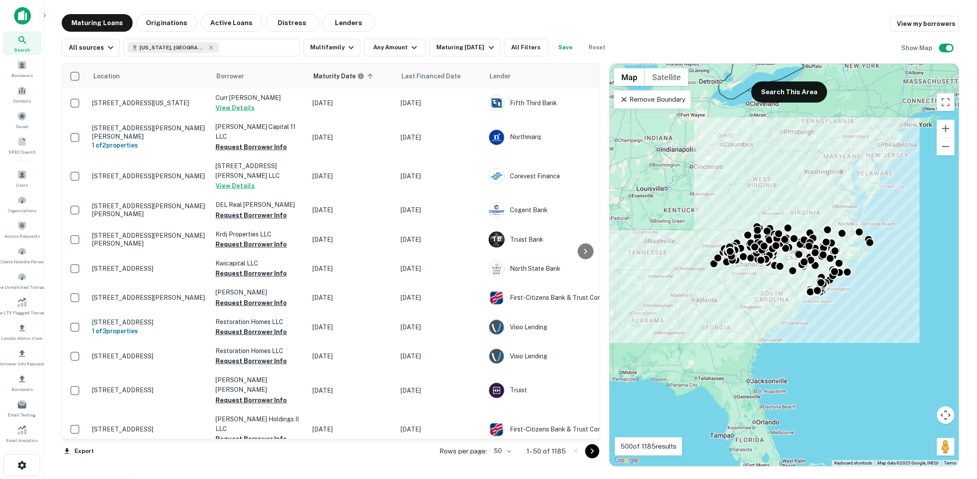
click at [501, 448] on body "Search Borrowers Contacts Saved SREO Search Users Organizations Access Requests…" at bounding box center [488, 239] width 977 height 479
click at [504, 432] on li "25" at bounding box center [503, 429] width 26 height 16
type input "**"
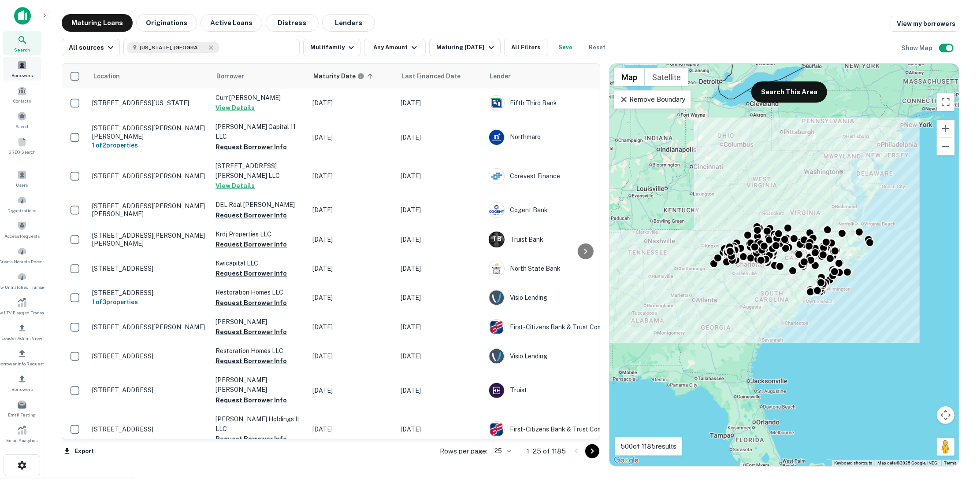
click at [23, 68] on span at bounding box center [22, 65] width 10 height 10
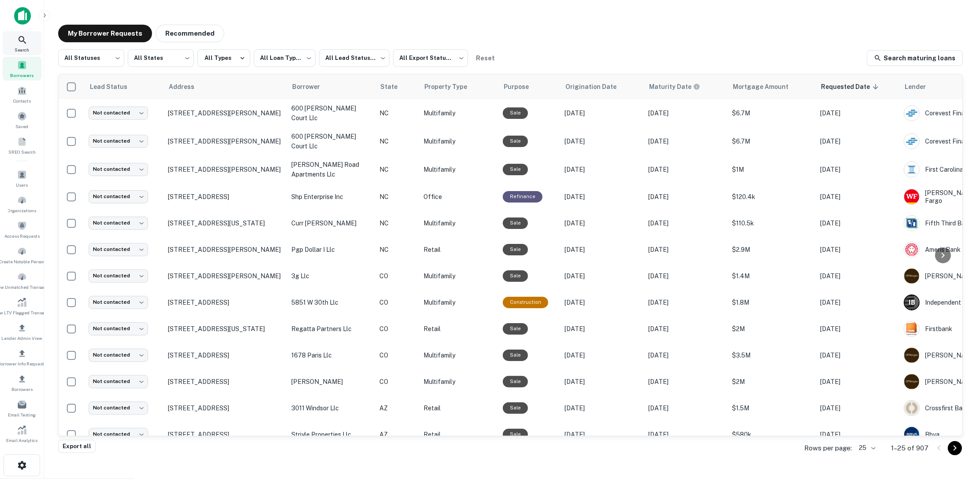
click at [24, 41] on icon at bounding box center [22, 39] width 7 height 7
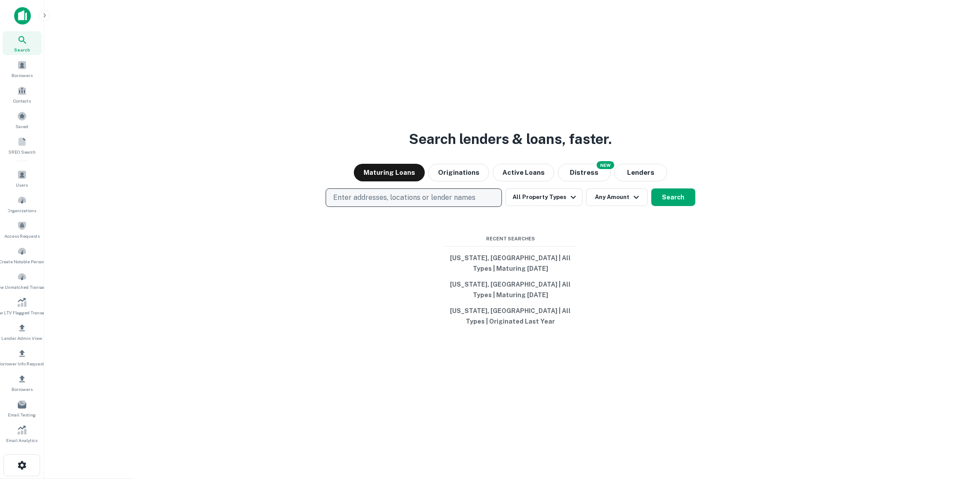
click at [459, 194] on p "Enter addresses, locations or lender names" at bounding box center [404, 198] width 142 height 11
type input "**********"
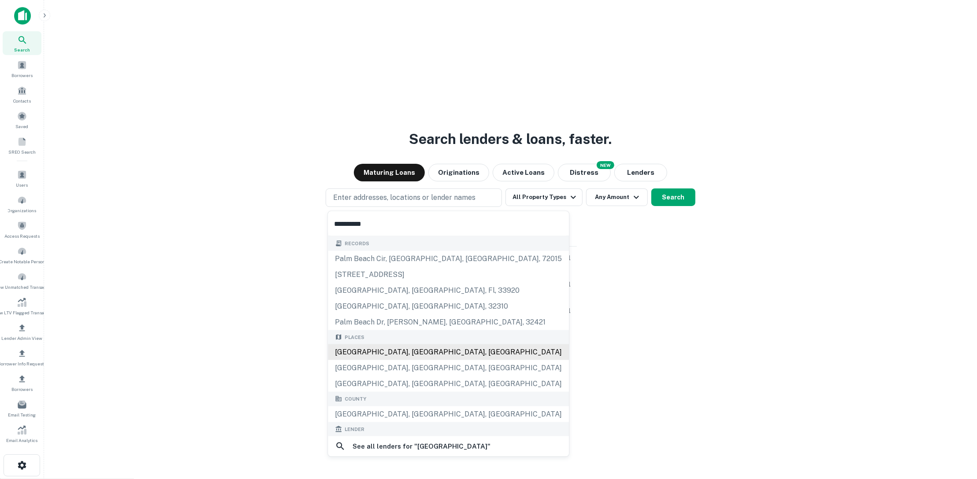
click at [417, 355] on div "[GEOGRAPHIC_DATA], [GEOGRAPHIC_DATA], [GEOGRAPHIC_DATA]" at bounding box center [448, 353] width 241 height 16
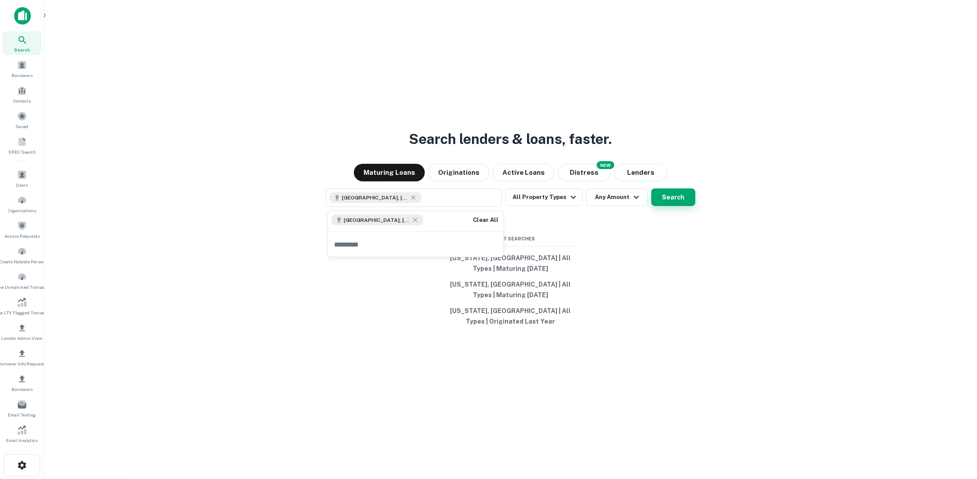
click at [662, 196] on button "Search" at bounding box center [673, 198] width 44 height 18
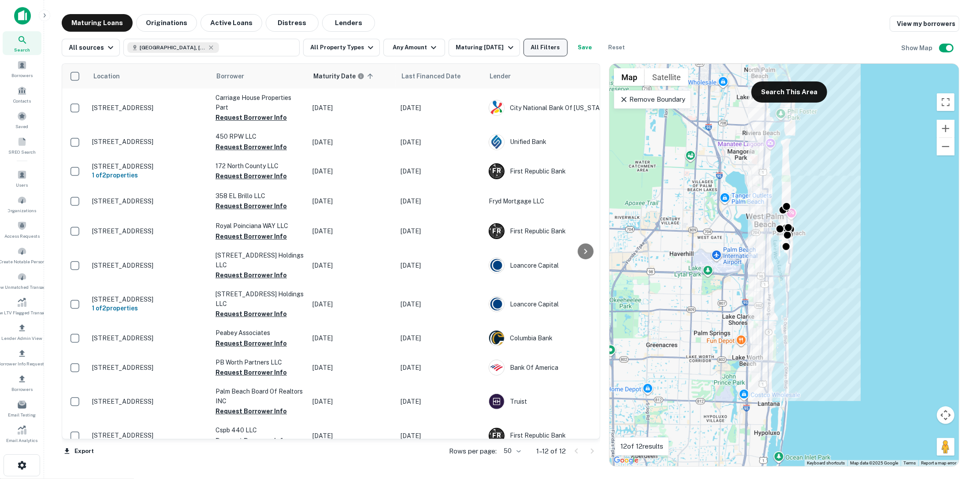
click at [544, 44] on button "All Filters" at bounding box center [545, 48] width 44 height 18
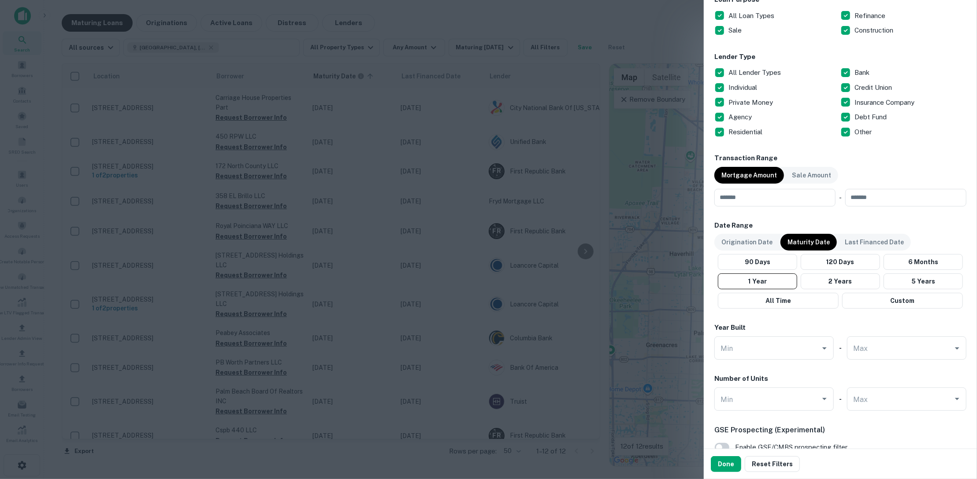
scroll to position [443, 0]
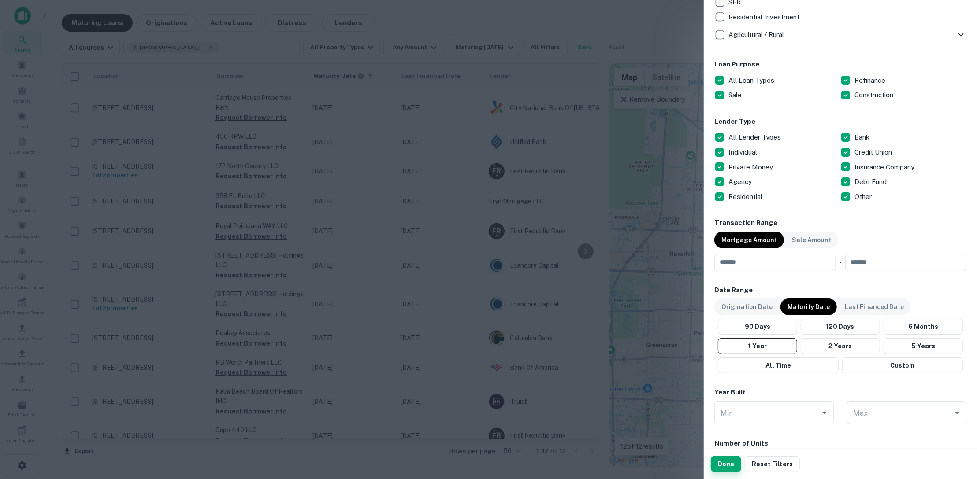
click at [723, 466] on button "Done" at bounding box center [726, 464] width 30 height 16
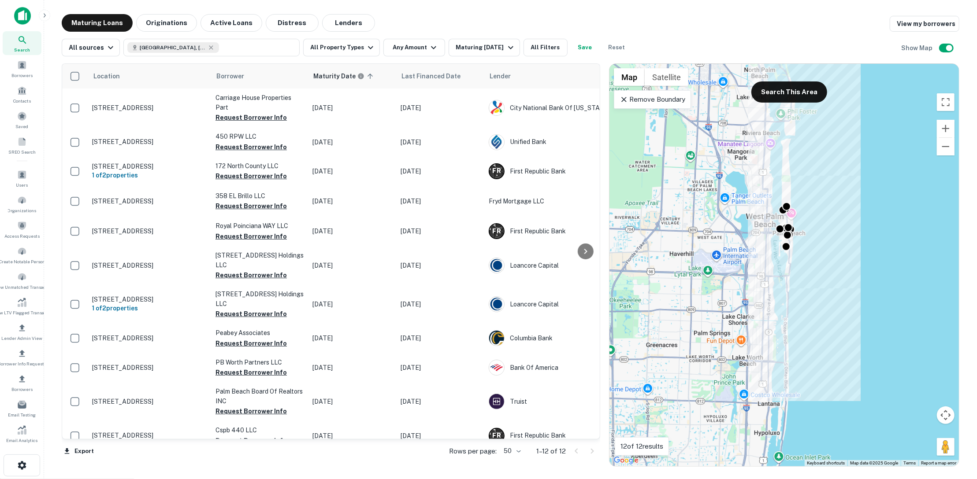
click at [625, 100] on icon at bounding box center [623, 99] width 9 height 9
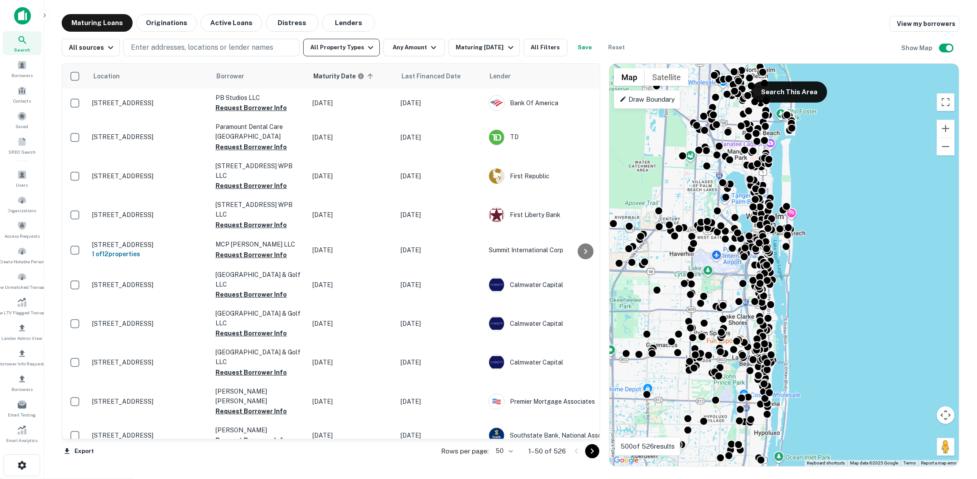
click at [365, 51] on icon "button" at bounding box center [370, 47] width 11 height 11
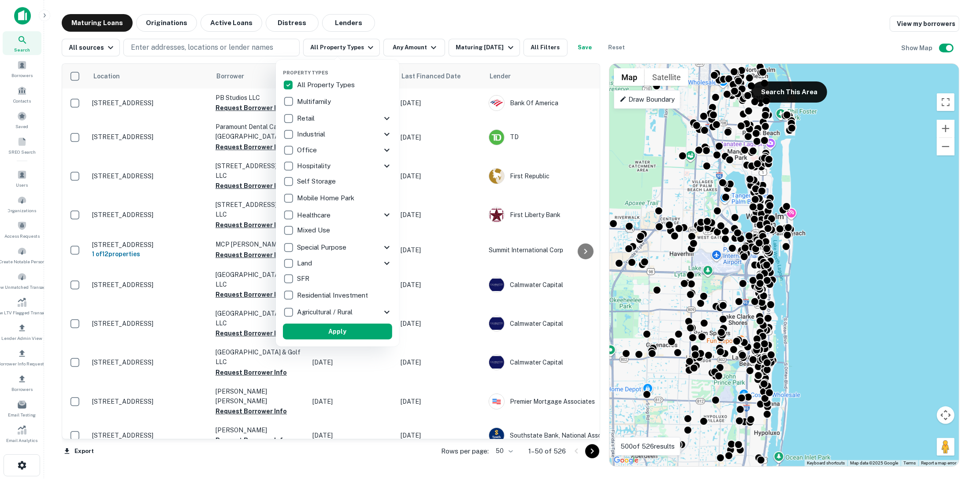
click at [463, 22] on div at bounding box center [488, 239] width 977 height 479
click at [430, 47] on div at bounding box center [488, 239] width 977 height 479
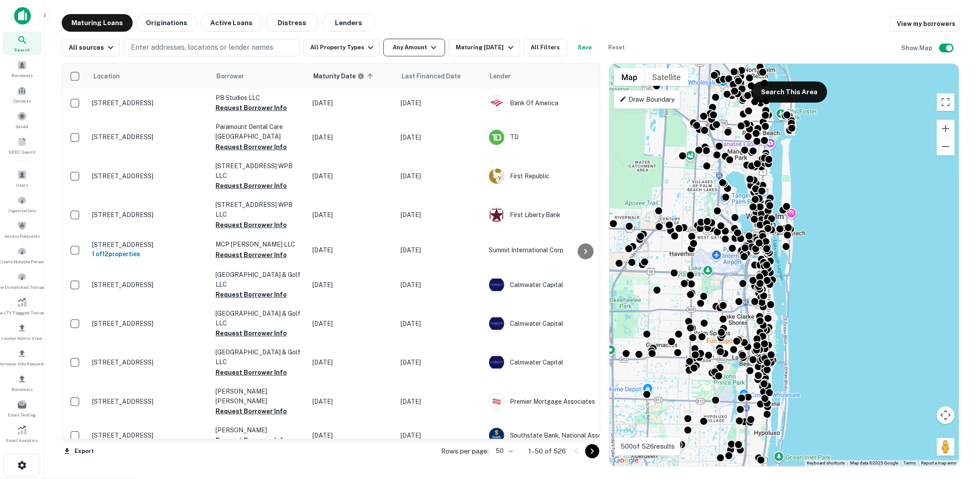
click at [430, 49] on icon "button" at bounding box center [433, 47] width 11 height 11
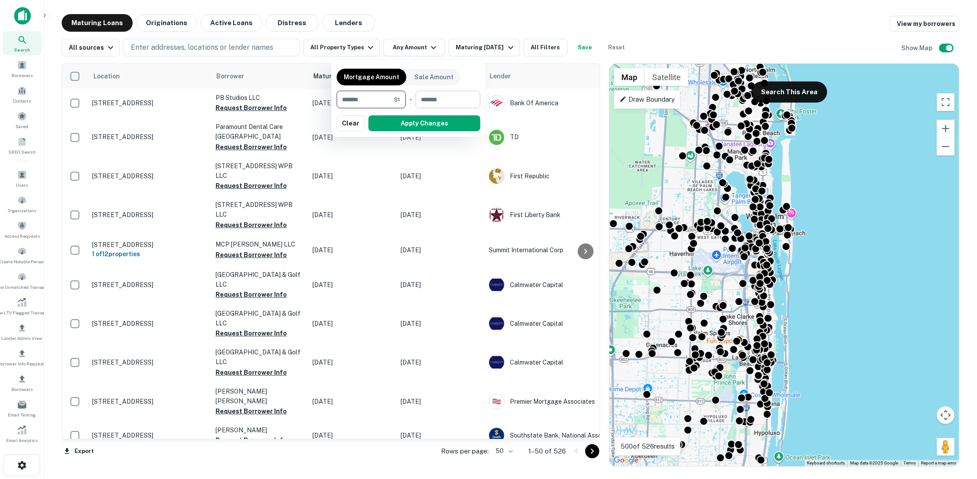
click at [443, 105] on input "number" at bounding box center [444, 100] width 59 height 18
click at [374, 102] on input "*" at bounding box center [365, 100] width 57 height 18
type input "*******"
click at [452, 98] on input "number" at bounding box center [445, 100] width 57 height 18
type input "********"
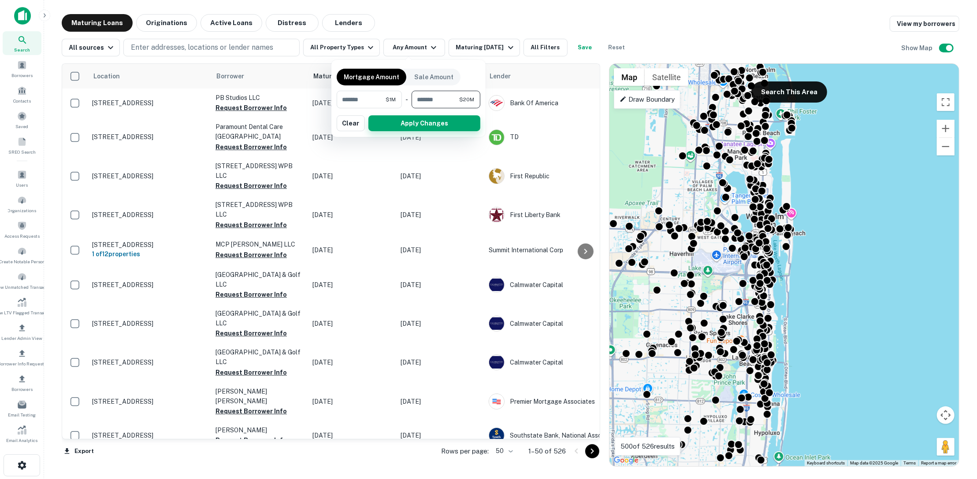
click at [444, 122] on button "Apply Changes" at bounding box center [424, 123] width 112 height 16
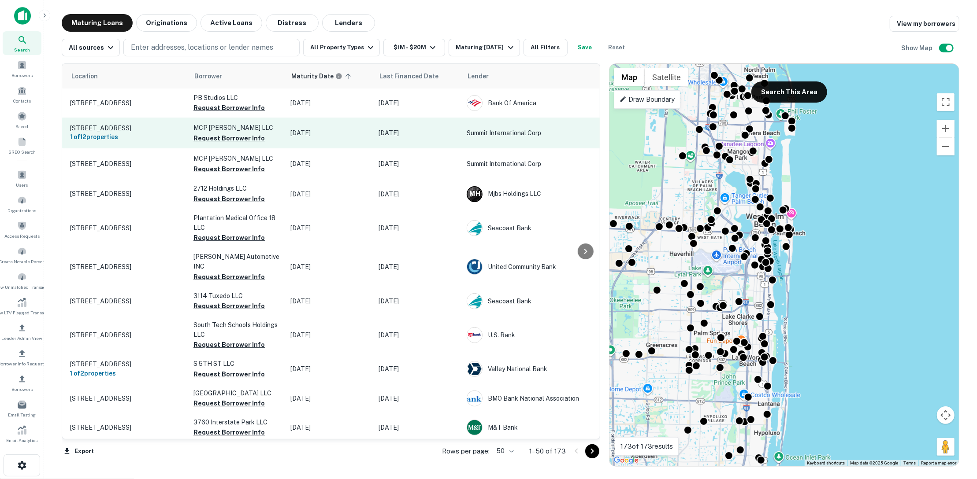
scroll to position [0, 22]
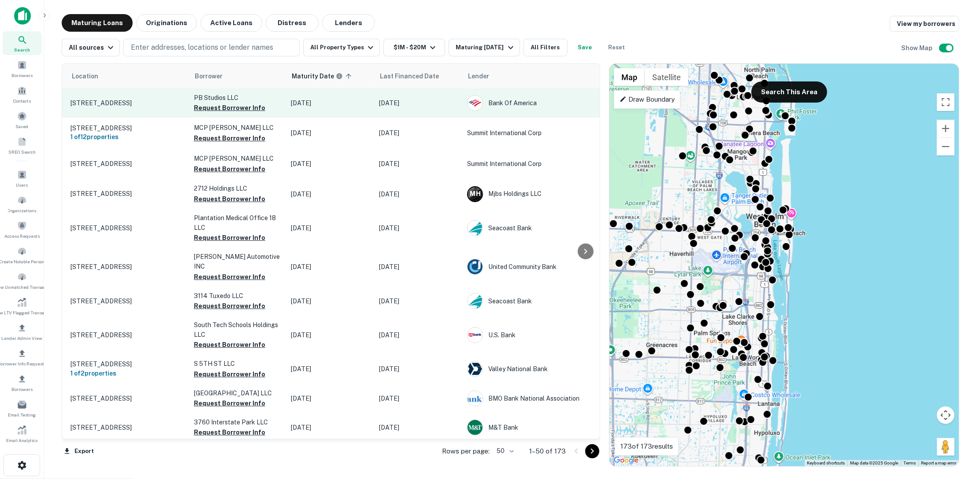
click at [124, 100] on p "[STREET_ADDRESS]" at bounding box center [127, 103] width 115 height 8
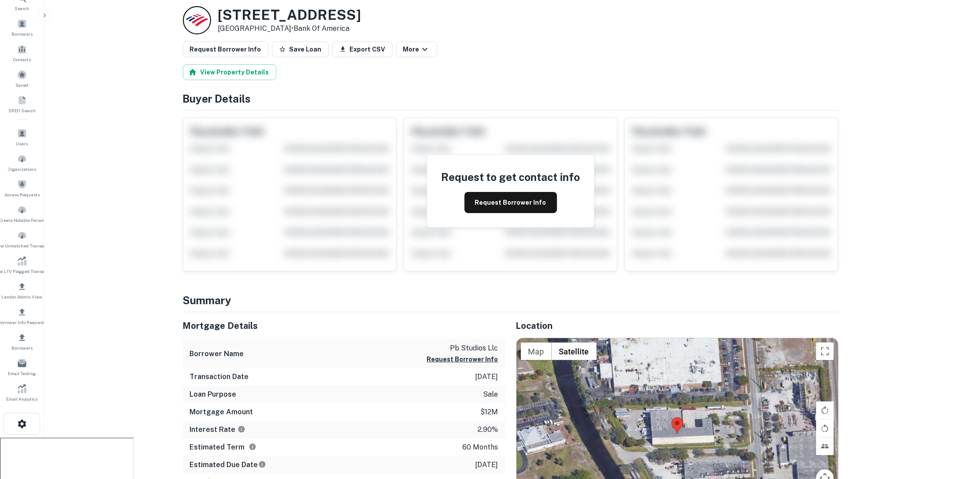
scroll to position [31, 0]
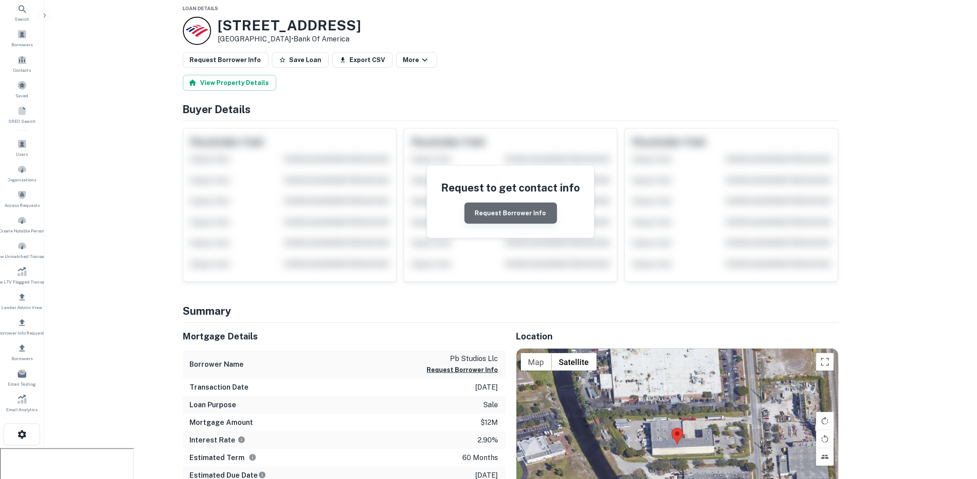
click at [522, 211] on button "Request Borrower Info" at bounding box center [510, 213] width 93 height 21
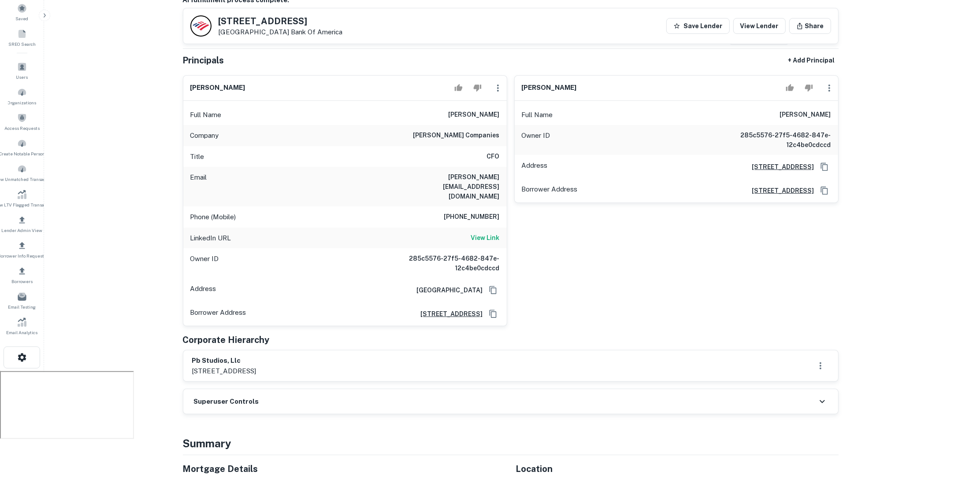
scroll to position [107, 0]
click at [462, 114] on h6 "yogesh babla" at bounding box center [474, 116] width 51 height 11
drag, startPoint x: 459, startPoint y: 114, endPoint x: 503, endPoint y: 114, distance: 44.1
click at [503, 114] on div "Full Name yogesh babla" at bounding box center [344, 116] width 323 height 21
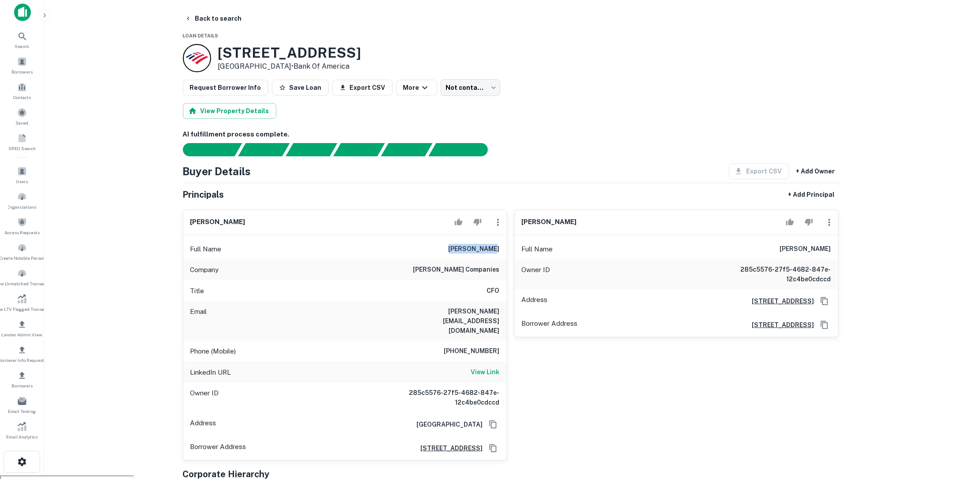
scroll to position [0, 0]
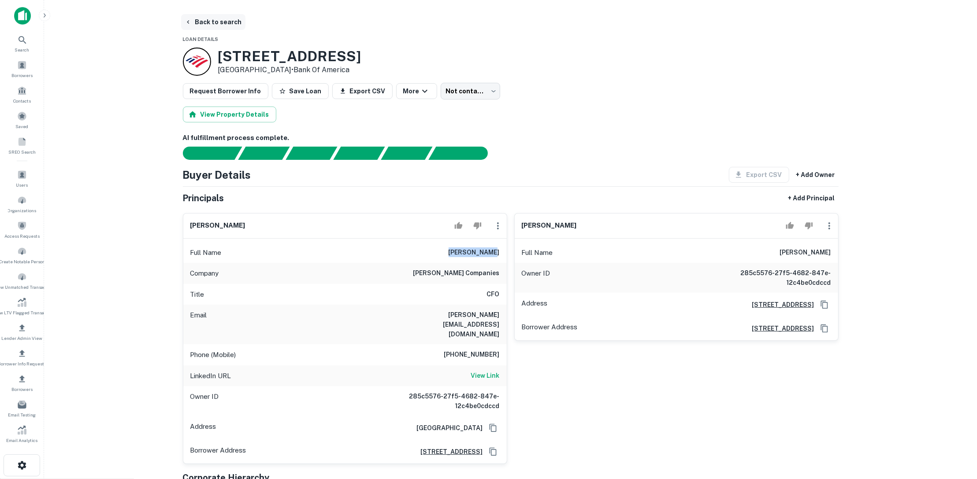
click at [221, 20] on button "Back to search" at bounding box center [213, 22] width 64 height 16
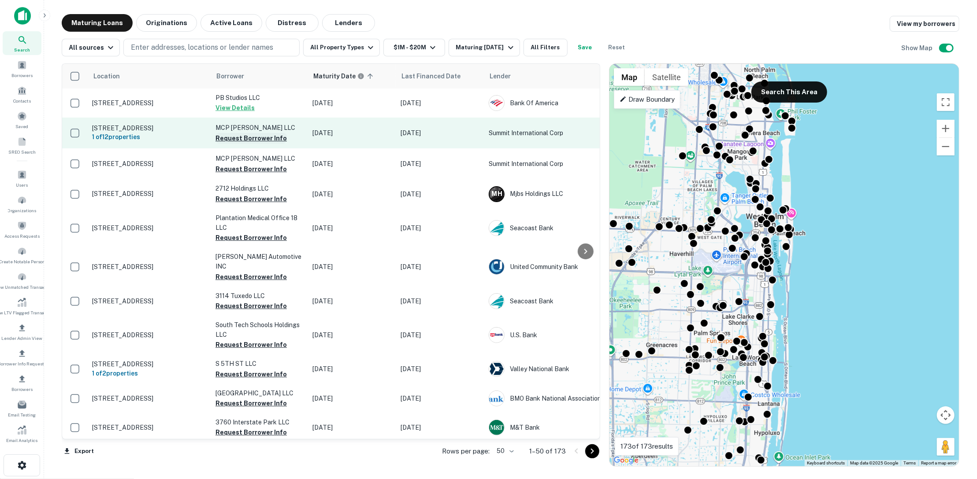
click at [240, 137] on button "Request Borrower Info" at bounding box center [250, 138] width 71 height 11
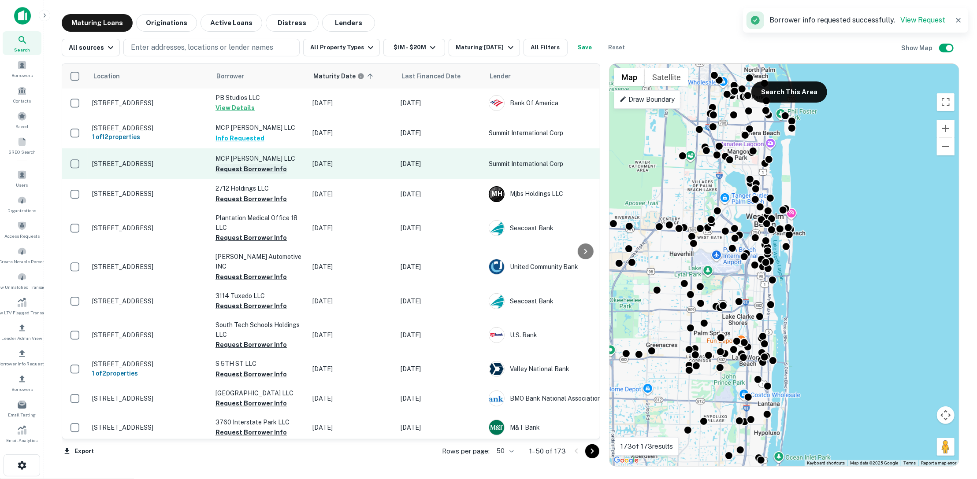
click at [246, 171] on button "Request Borrower Info" at bounding box center [250, 169] width 71 height 11
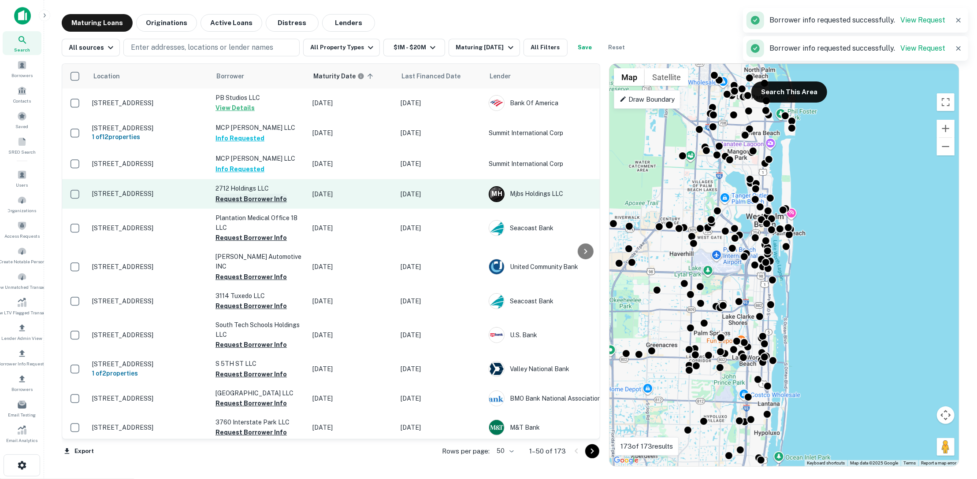
click at [248, 200] on button "Request Borrower Info" at bounding box center [250, 199] width 71 height 11
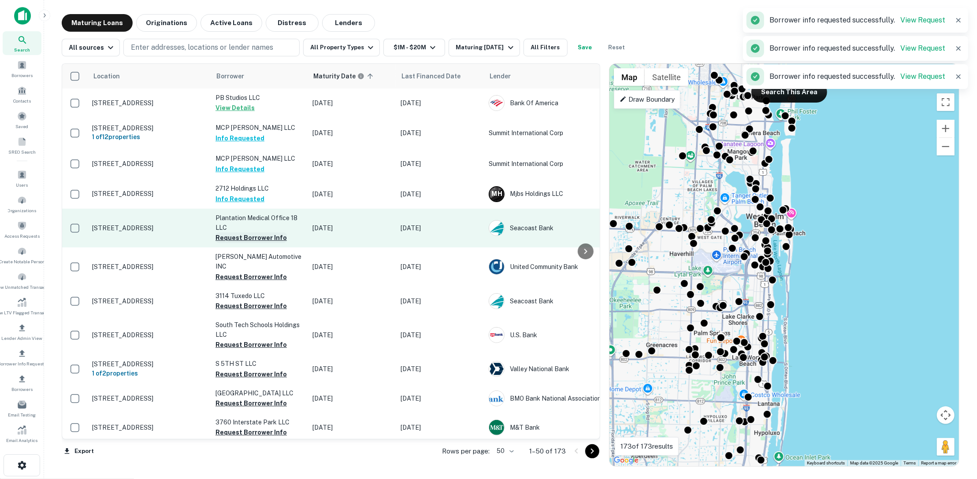
click at [249, 241] on button "Request Borrower Info" at bounding box center [250, 238] width 71 height 11
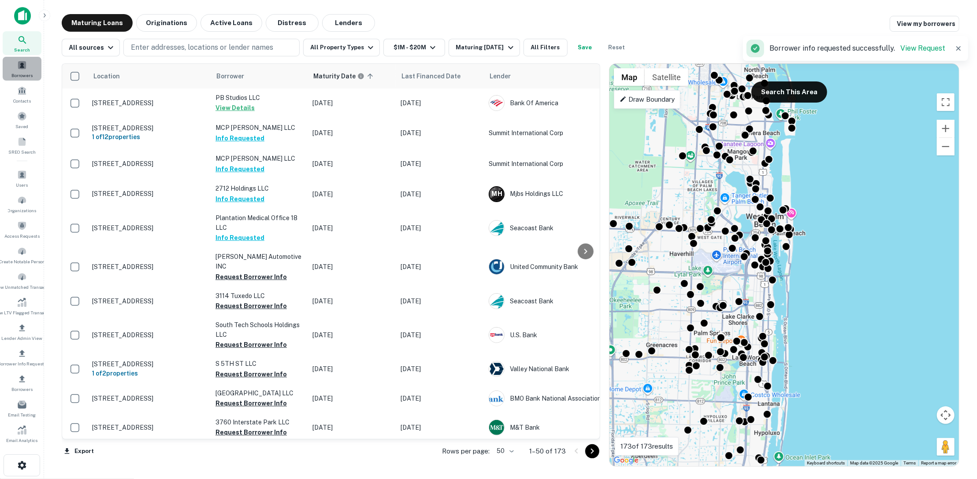
click at [26, 69] on span at bounding box center [22, 65] width 10 height 10
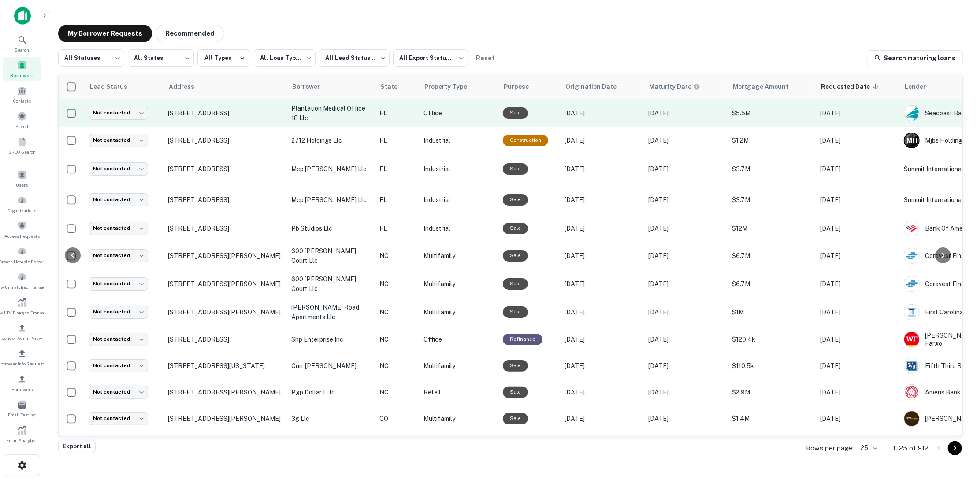
scroll to position [0, 89]
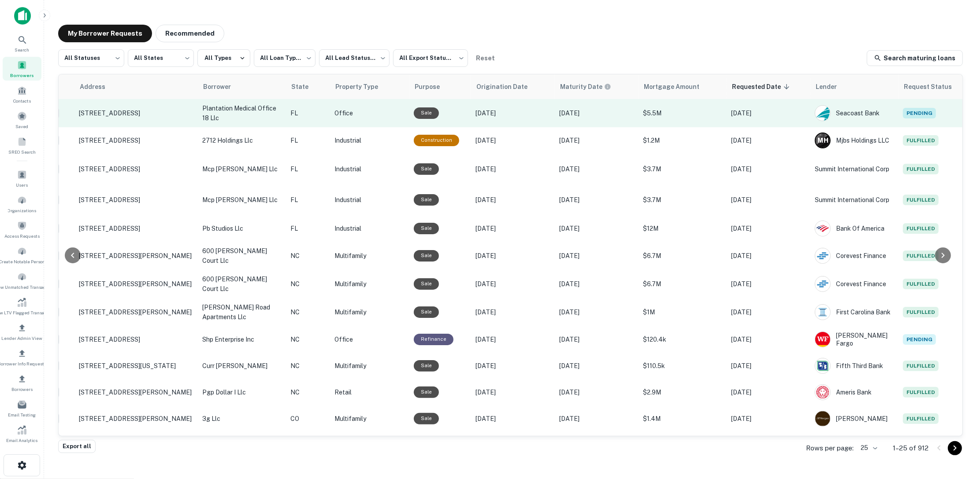
click at [394, 112] on p "Office" at bounding box center [369, 113] width 70 height 10
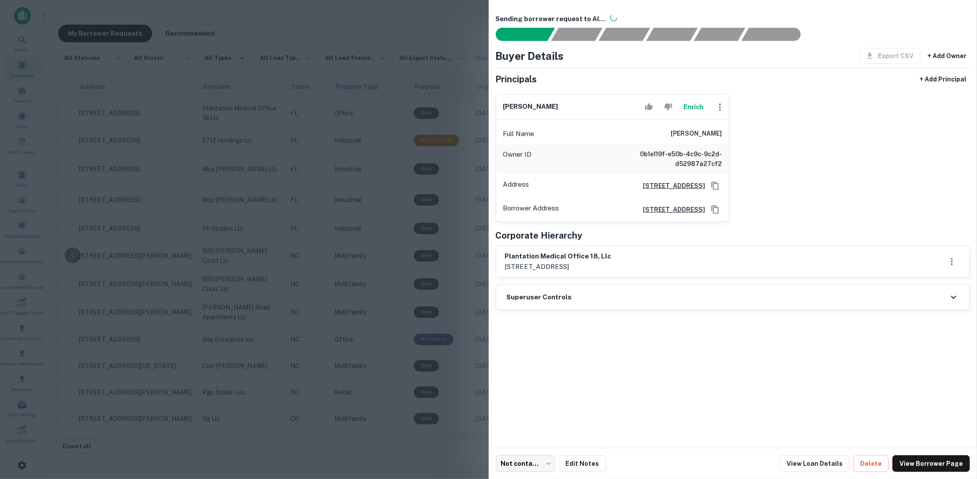
drag, startPoint x: 675, startPoint y: 130, endPoint x: 721, endPoint y: 132, distance: 46.8
click at [721, 132] on h6 "[PERSON_NAME]" at bounding box center [696, 134] width 51 height 11
click at [462, 51] on div at bounding box center [488, 239] width 977 height 479
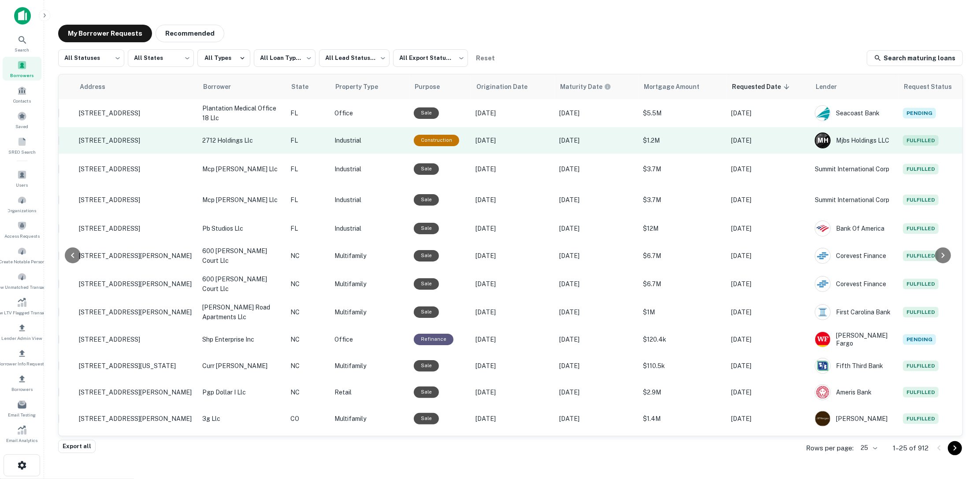
click at [614, 140] on p "[DATE]" at bounding box center [596, 141] width 75 height 10
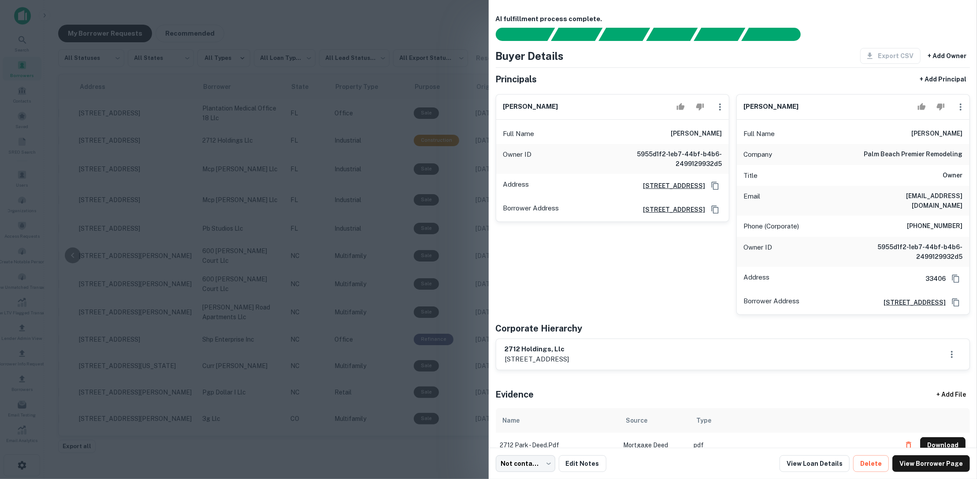
click at [453, 165] on div at bounding box center [488, 239] width 977 height 479
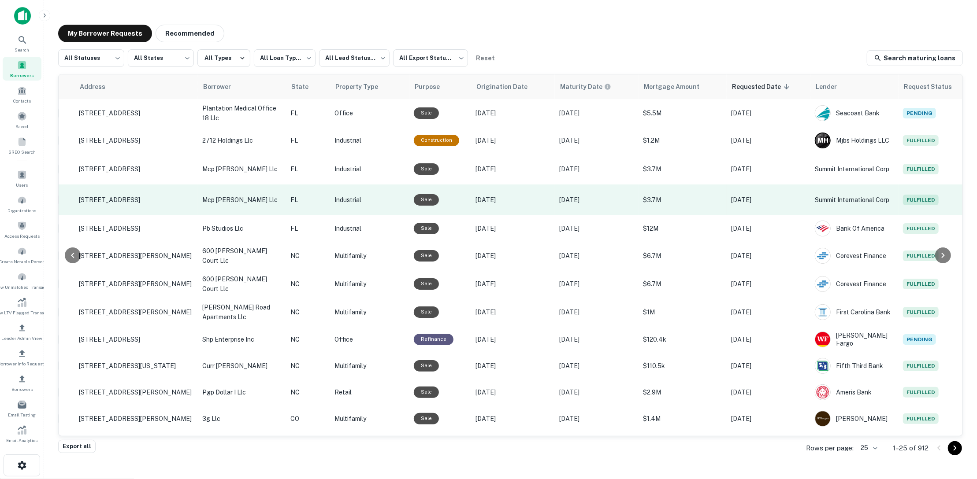
click at [689, 202] on p "$3.7M" at bounding box center [682, 200] width 79 height 10
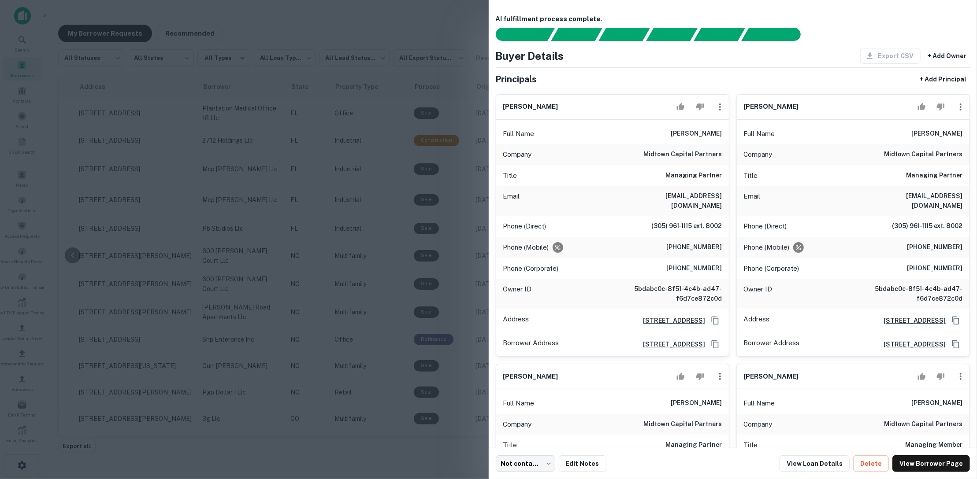
click at [479, 163] on div at bounding box center [488, 239] width 977 height 479
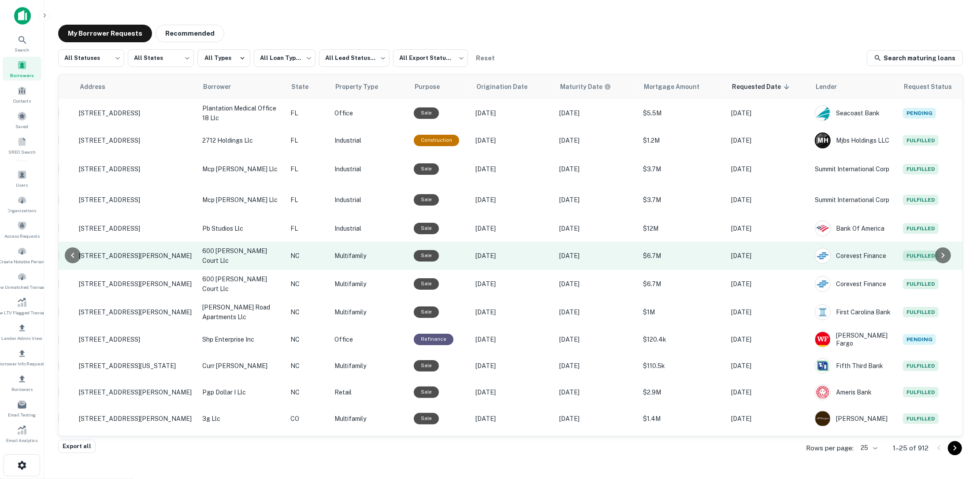
click at [709, 256] on p "$6.7M" at bounding box center [682, 256] width 79 height 10
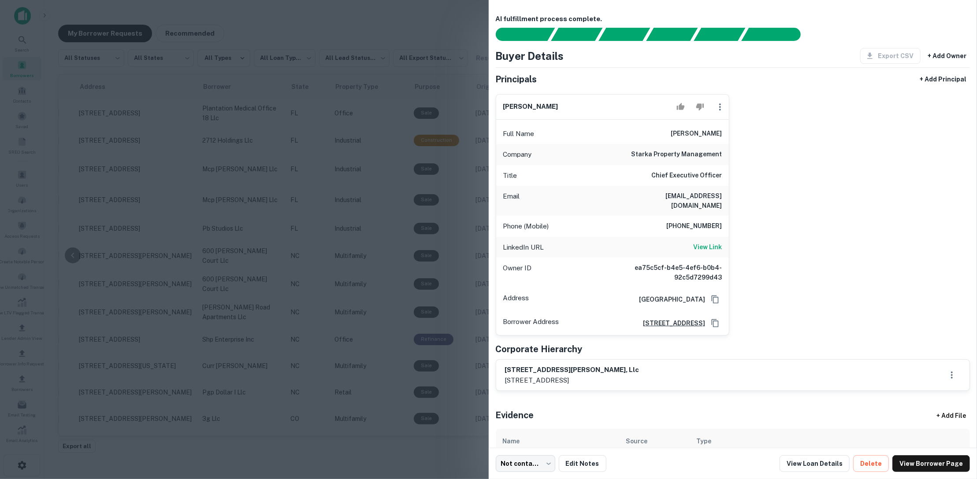
click at [476, 111] on div at bounding box center [488, 239] width 977 height 479
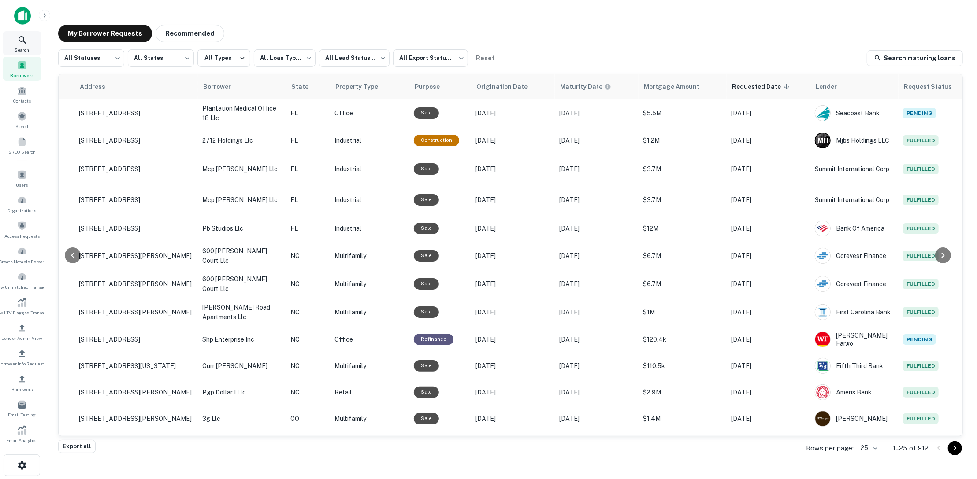
click at [19, 41] on icon at bounding box center [22, 40] width 11 height 11
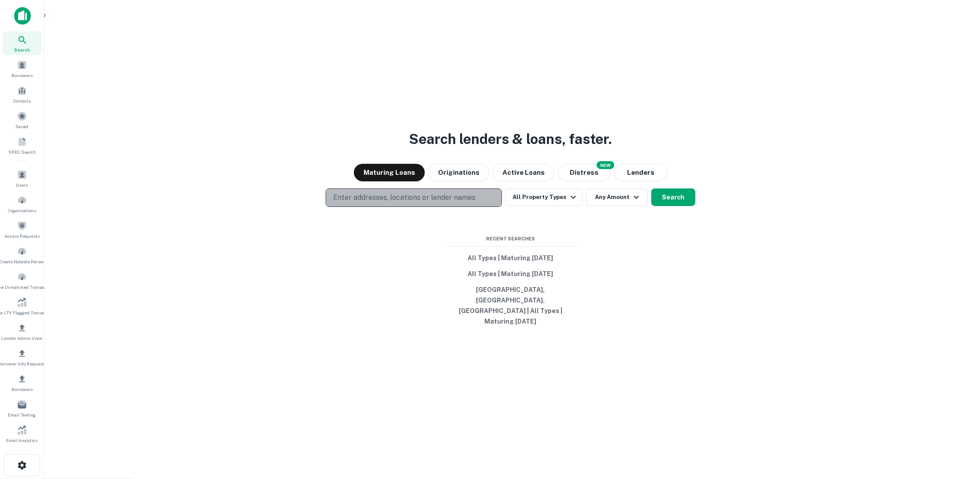
click at [463, 203] on p "Enter addresses, locations or lender names" at bounding box center [404, 198] width 142 height 11
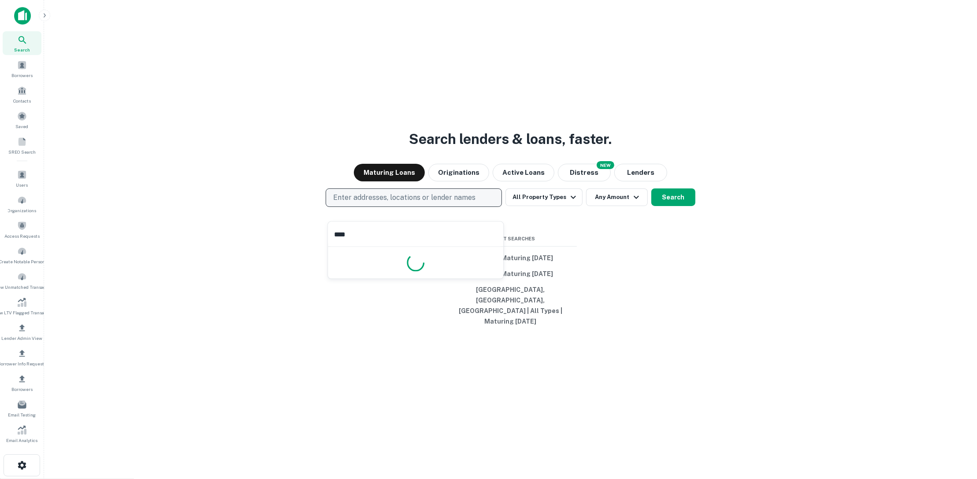
type input "*****"
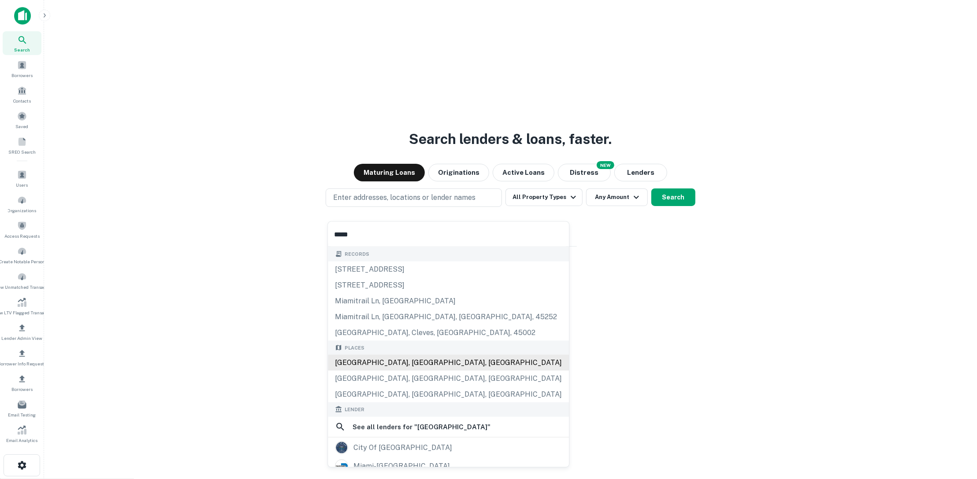
click at [394, 358] on div "[GEOGRAPHIC_DATA], [GEOGRAPHIC_DATA], [GEOGRAPHIC_DATA]" at bounding box center [448, 363] width 241 height 16
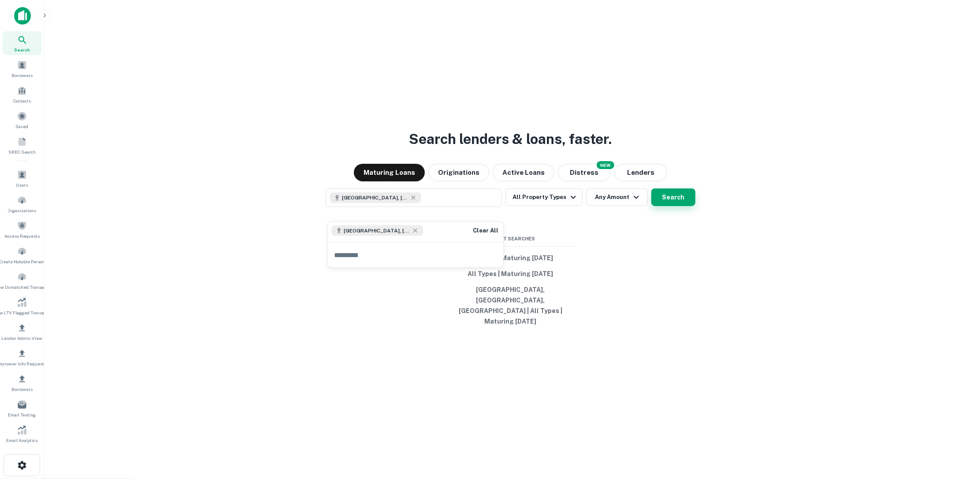
click at [667, 206] on button "Search" at bounding box center [673, 198] width 44 height 18
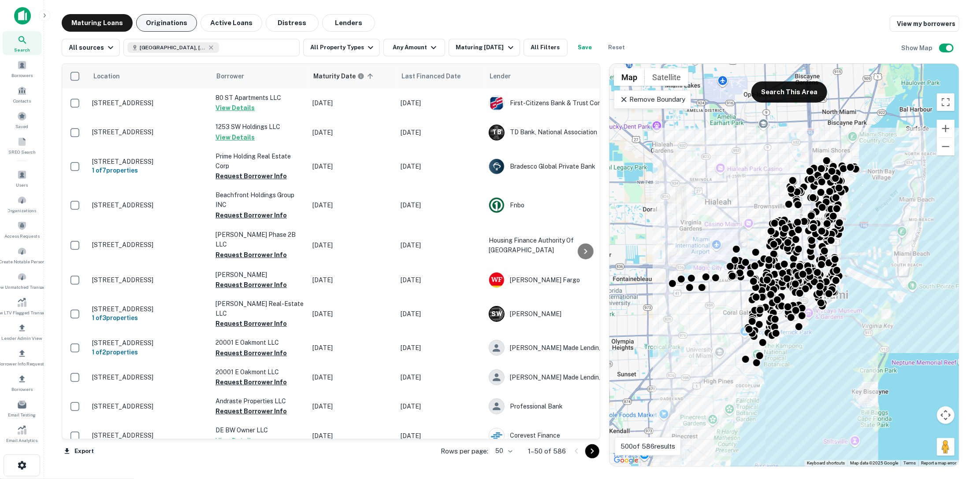
click at [155, 24] on button "Originations" at bounding box center [166, 23] width 61 height 18
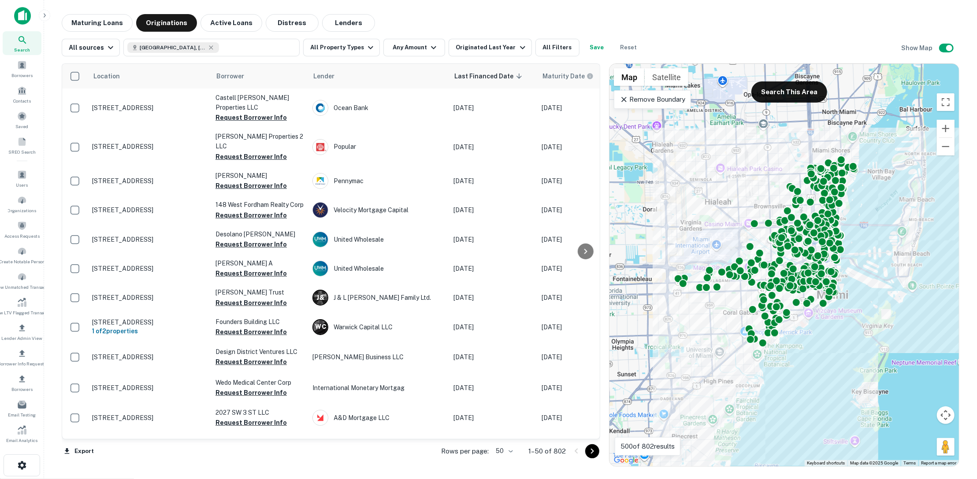
click at [623, 97] on icon at bounding box center [623, 99] width 9 height 9
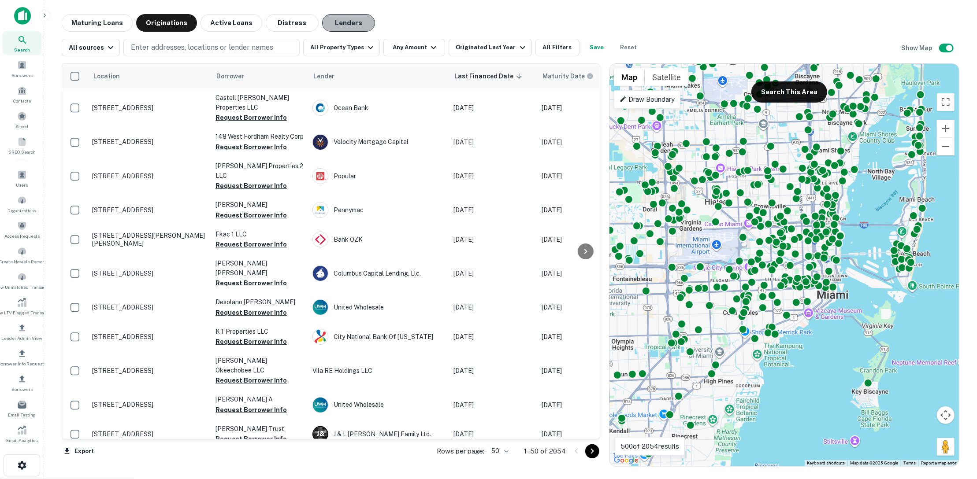
click at [345, 25] on button "Lenders" at bounding box center [348, 23] width 53 height 18
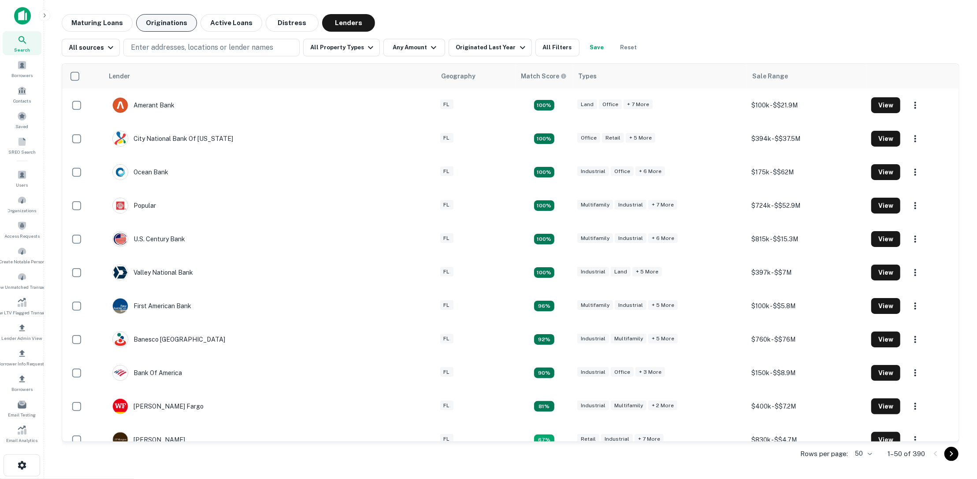
click at [165, 30] on button "Originations" at bounding box center [166, 23] width 61 height 18
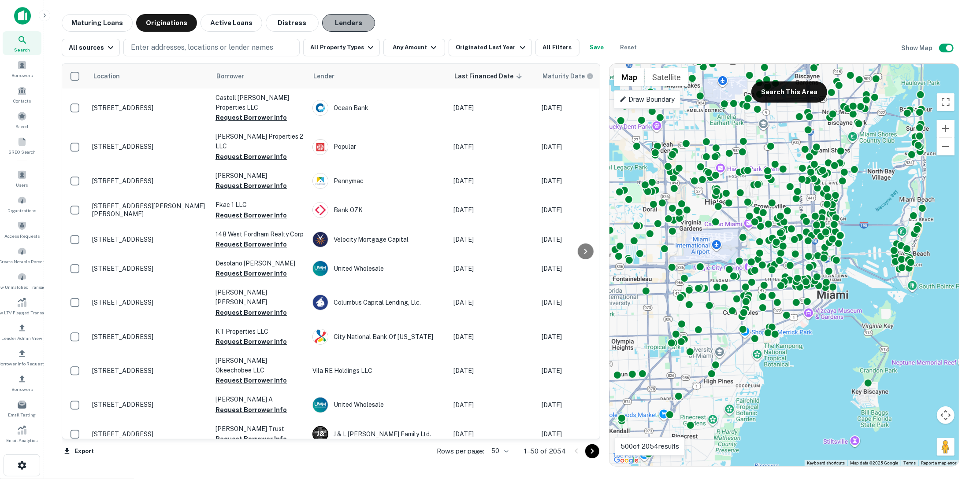
click at [346, 22] on button "Lenders" at bounding box center [348, 23] width 53 height 18
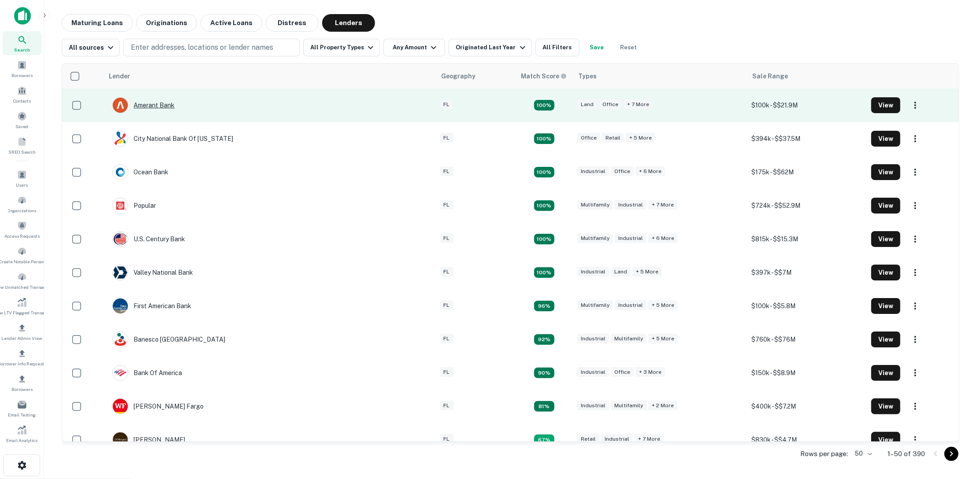
click at [167, 108] on div "Amerant Bank" at bounding box center [143, 105] width 62 height 16
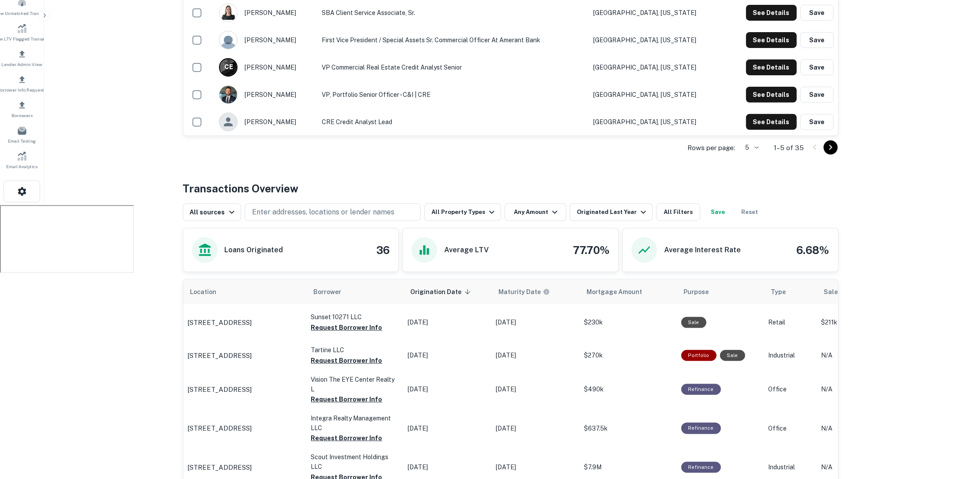
scroll to position [274, 0]
drag, startPoint x: 372, startPoint y: 249, endPoint x: 391, endPoint y: 249, distance: 18.5
click at [391, 249] on div "Loans Originated 36" at bounding box center [290, 250] width 215 height 43
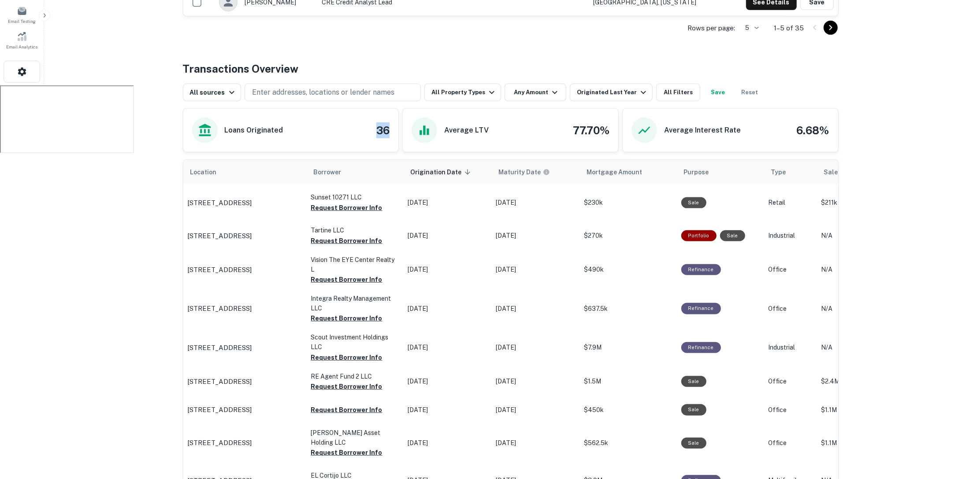
scroll to position [349, 0]
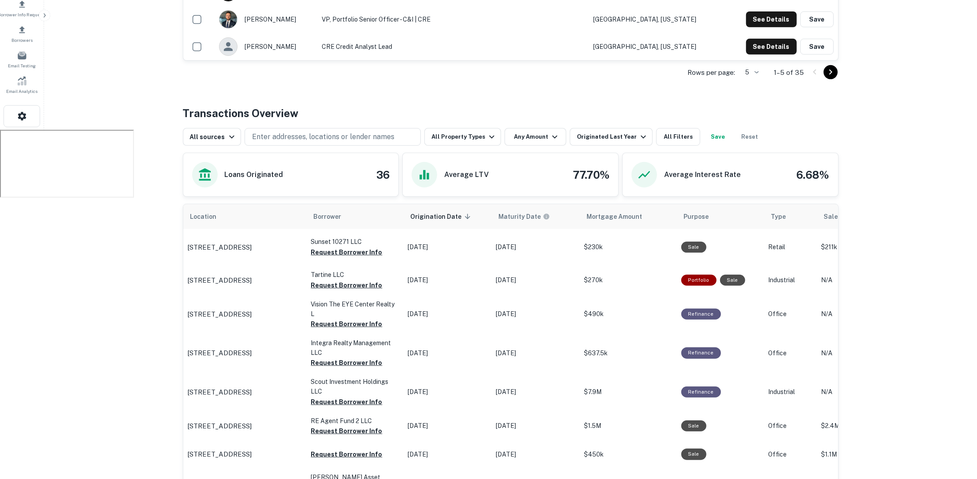
click at [378, 180] on h4 "36" at bounding box center [382, 175] width 13 height 16
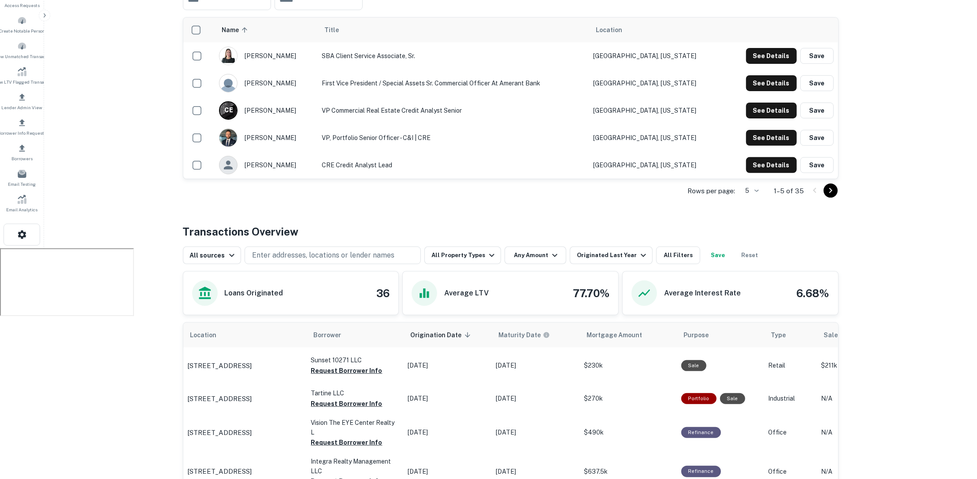
scroll to position [237, 0]
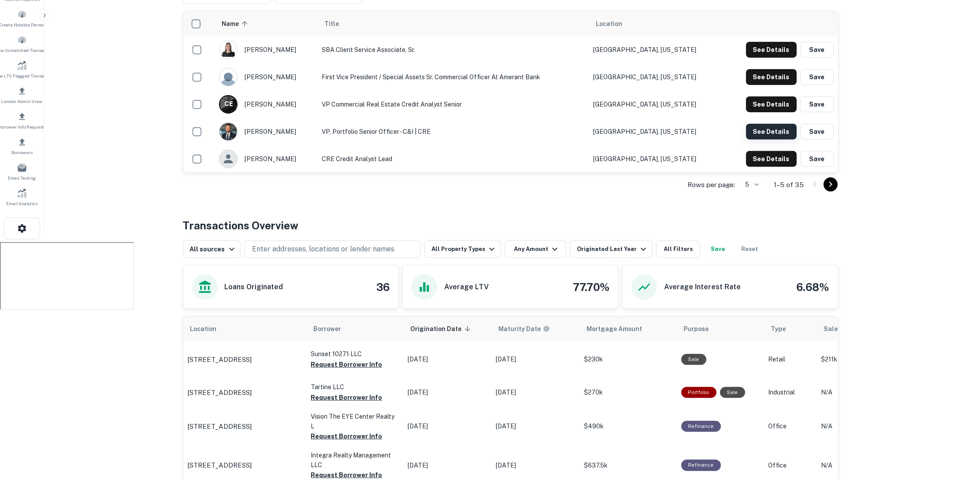
click at [774, 130] on button "See Details" at bounding box center [771, 132] width 51 height 16
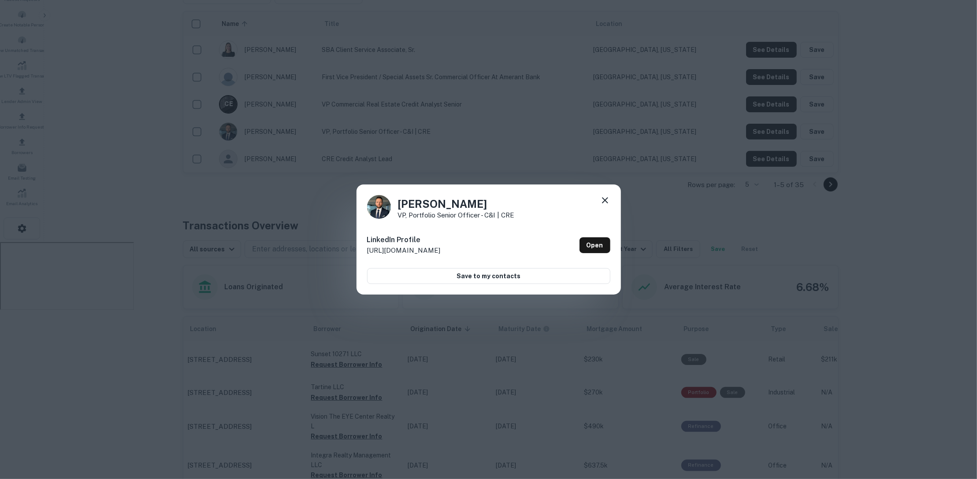
click at [601, 203] on icon at bounding box center [605, 200] width 11 height 11
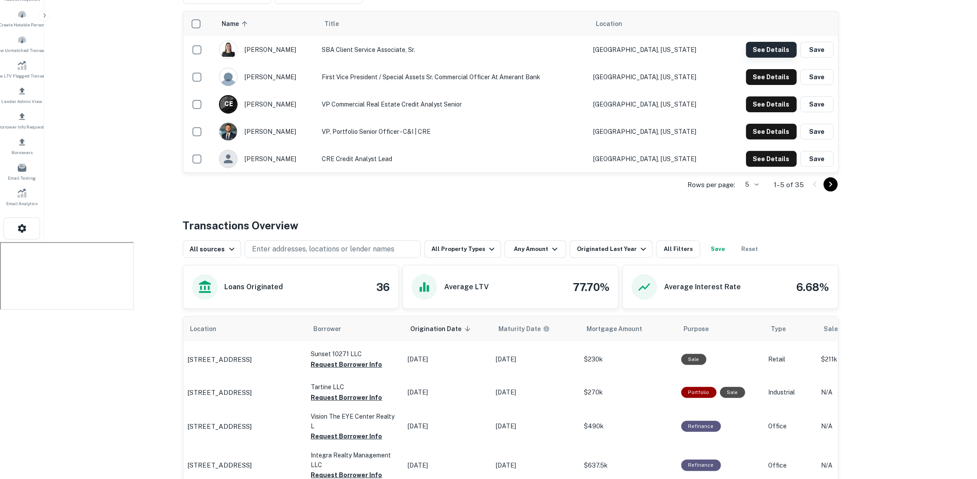
click at [761, 48] on button "See Details" at bounding box center [771, 50] width 51 height 16
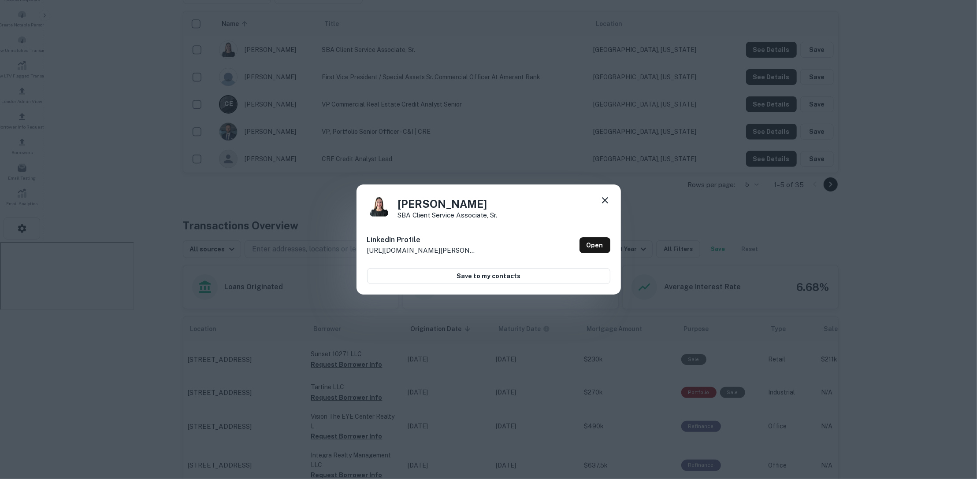
click at [600, 201] on icon at bounding box center [605, 200] width 11 height 11
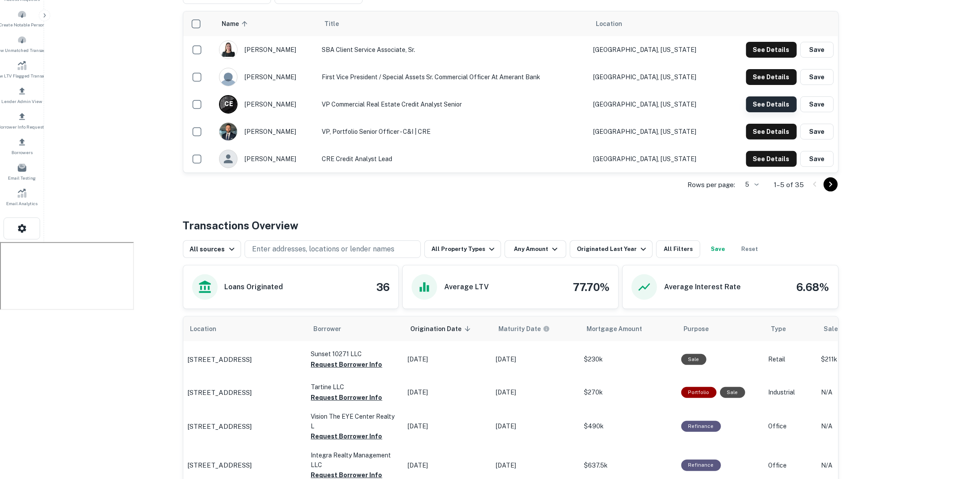
scroll to position [279, 0]
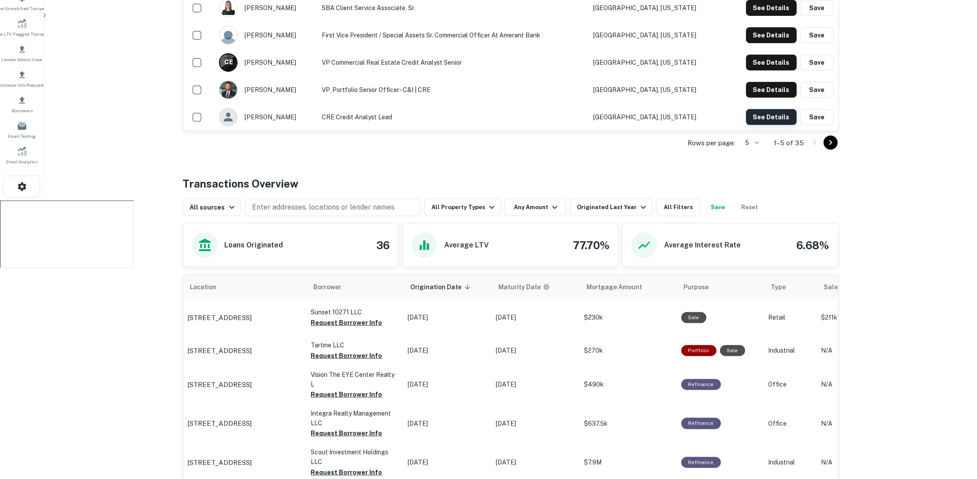
click at [764, 112] on button "See Details" at bounding box center [771, 117] width 51 height 16
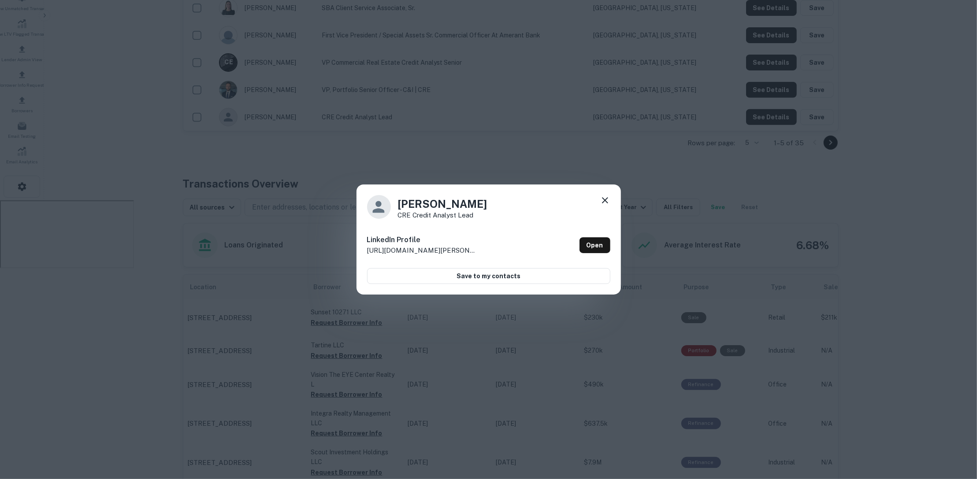
click at [596, 198] on div "[PERSON_NAME] CRE Credit Analyst Lead" at bounding box center [488, 207] width 243 height 24
click at [603, 199] on icon at bounding box center [605, 200] width 6 height 6
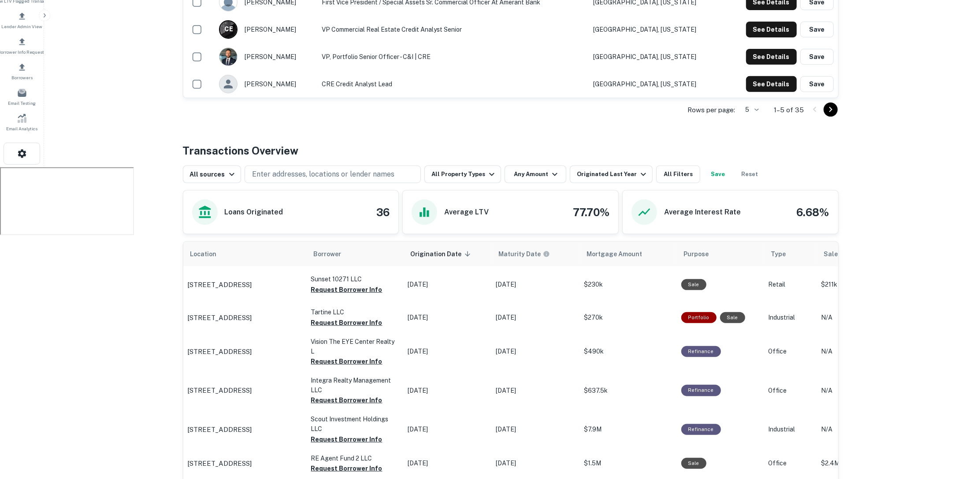
scroll to position [315, 0]
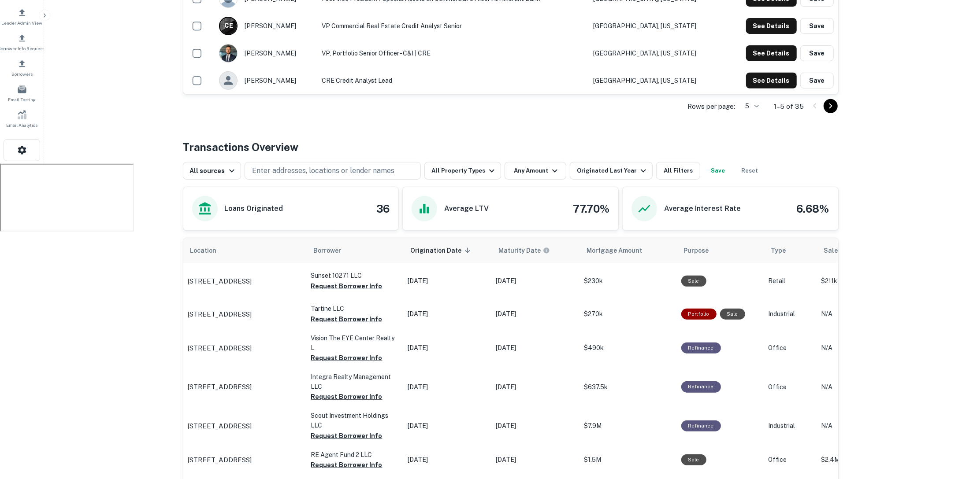
click at [829, 104] on icon "Go to next page" at bounding box center [830, 106] width 11 height 11
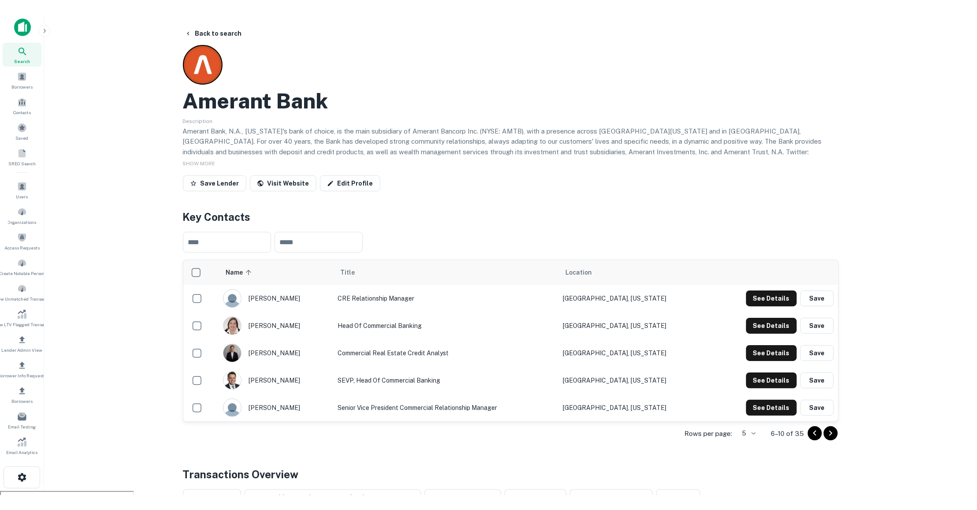
scroll to position [0, 0]
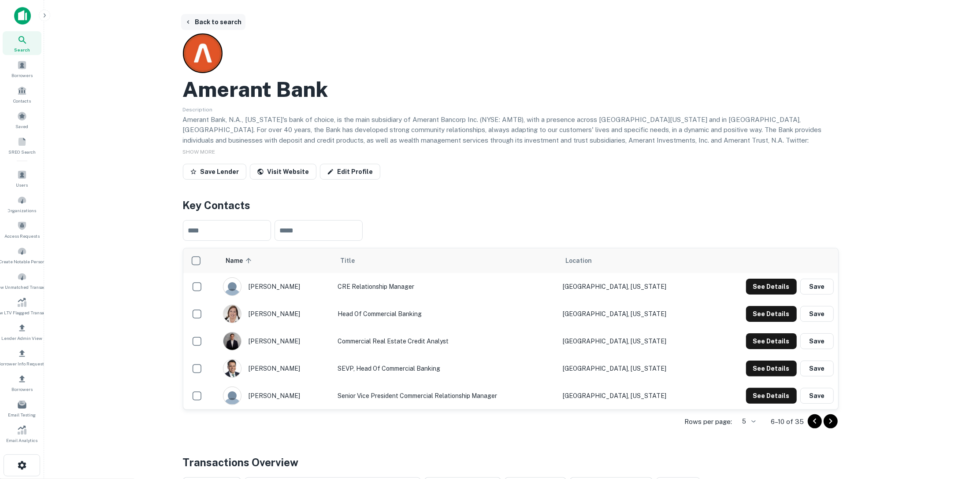
click at [213, 25] on button "Back to search" at bounding box center [213, 22] width 64 height 16
